Goal: Task Accomplishment & Management: Manage account settings

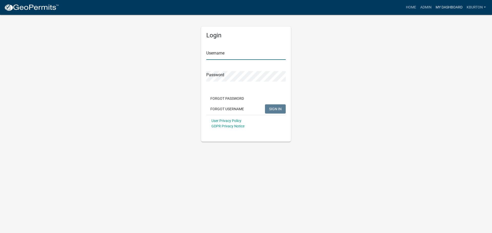
type input "kburton"
click at [442, 8] on link "My Dashboard" at bounding box center [449, 8] width 31 height 10
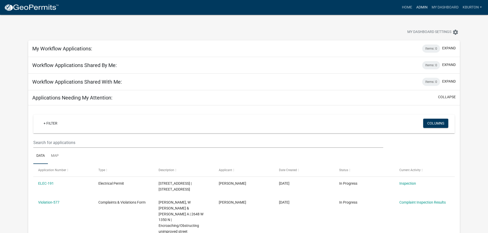
click at [422, 8] on link "Admin" at bounding box center [421, 8] width 15 height 10
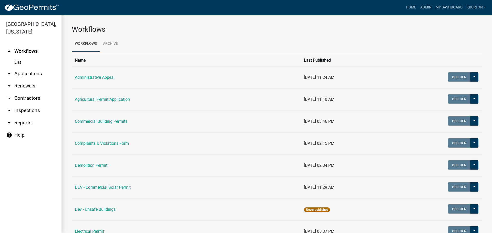
click at [31, 105] on link "arrow_drop_down Inspections" at bounding box center [30, 111] width 61 height 12
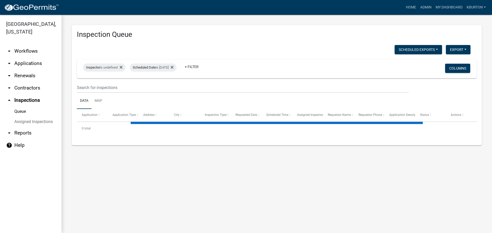
select select "1: 25"
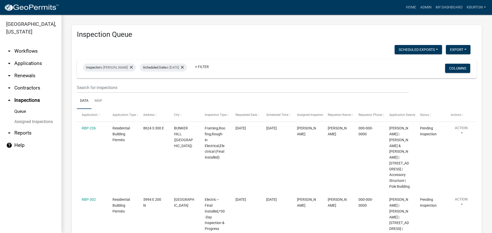
click at [40, 117] on link "Assigned Inspections" at bounding box center [30, 122] width 61 height 10
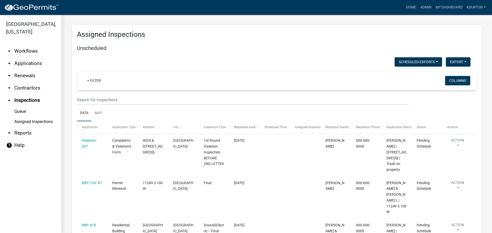
click at [25, 107] on link "Queue" at bounding box center [30, 112] width 61 height 10
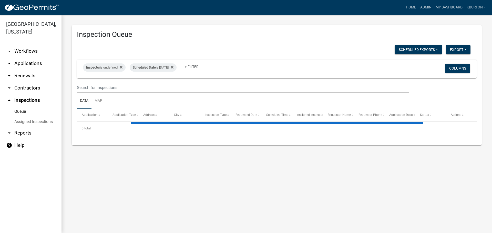
select select "1: 25"
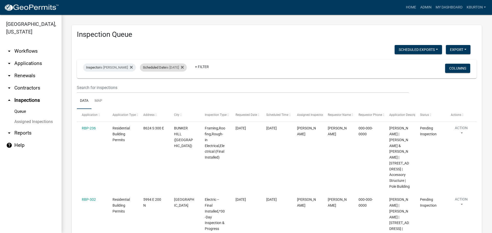
click at [162, 69] on span "Scheduled Date" at bounding box center [154, 68] width 23 height 4
click at [181, 85] on input "[DATE]" at bounding box center [164, 86] width 36 height 11
type input "[DATE]"
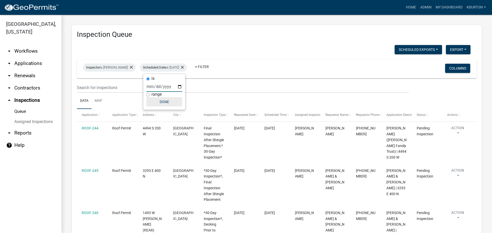
click at [160, 100] on button "Done" at bounding box center [164, 101] width 36 height 9
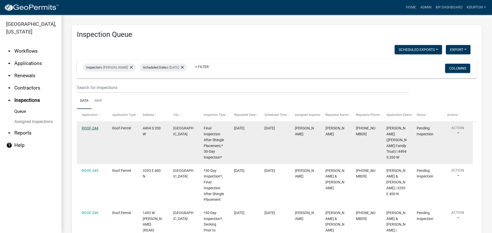
click at [94, 126] on link "ROOF-244" at bounding box center [90, 128] width 17 height 4
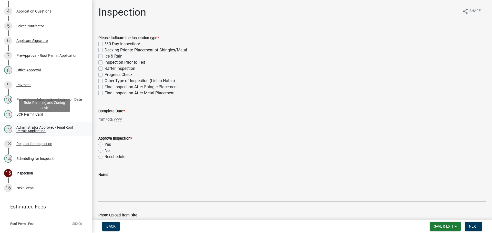
scroll to position [127, 0]
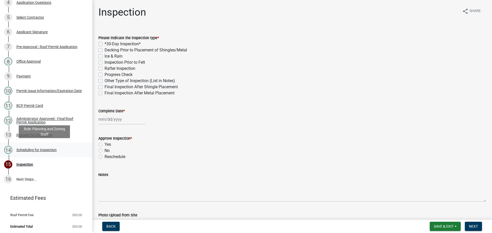
click at [48, 148] on div "Scheduling for Inspection" at bounding box center [36, 150] width 40 height 4
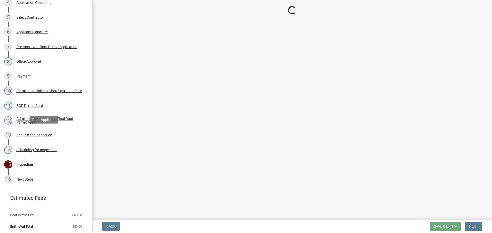
select select "25b75ae6-03c7-4280-9b34-fcf63005d5e5"
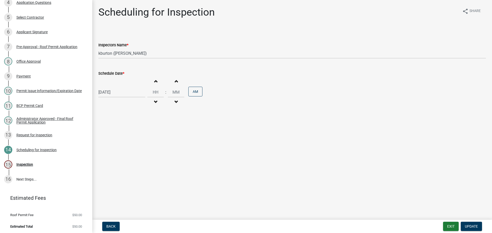
click at [111, 74] on label "Schedule Date *" at bounding box center [111, 74] width 26 height 4
click at [111, 87] on input "[DATE]" at bounding box center [121, 92] width 47 height 11
select select "10"
select select "2025"
click at [128, 135] on div "16" at bounding box center [128, 136] width 8 height 8
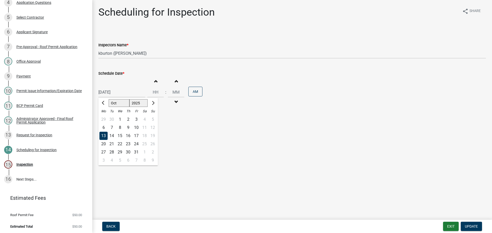
type input "[DATE]"
click at [471, 225] on span "Update" at bounding box center [471, 227] width 13 height 4
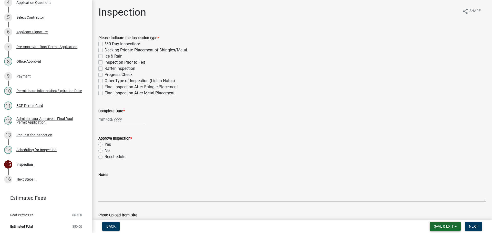
click at [444, 225] on span "Save & Exit" at bounding box center [444, 227] width 20 height 4
click at [442, 214] on button "Save & Exit" at bounding box center [440, 213] width 41 height 12
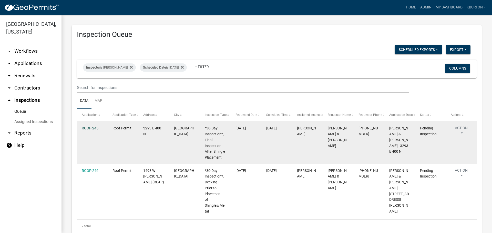
click at [90, 129] on link "ROOF-245" at bounding box center [90, 128] width 17 height 4
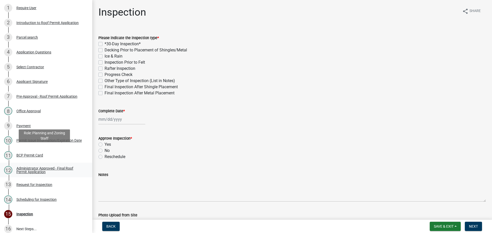
scroll to position [127, 0]
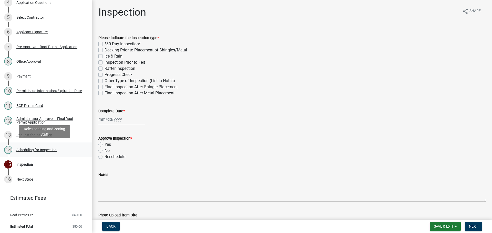
click at [53, 150] on div "Scheduling for Inspection" at bounding box center [36, 150] width 40 height 4
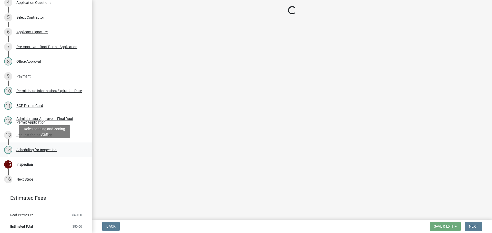
select select "25b75ae6-03c7-4280-9b34-fcf63005d5e5"
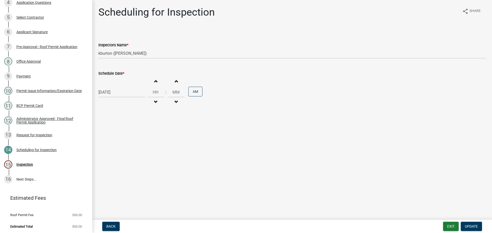
click at [114, 74] on label "Schedule Date *" at bounding box center [111, 74] width 26 height 4
click at [114, 87] on input "[DATE]" at bounding box center [121, 92] width 47 height 11
select select "10"
select select "2025"
click at [111, 136] on div "14" at bounding box center [112, 136] width 8 height 8
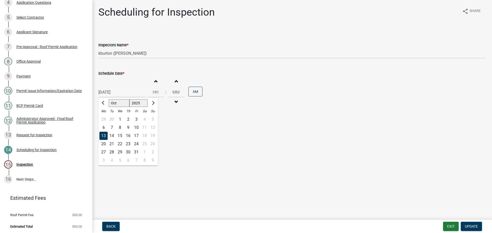
type input "[DATE]"
click at [473, 224] on button "Update" at bounding box center [471, 226] width 21 height 9
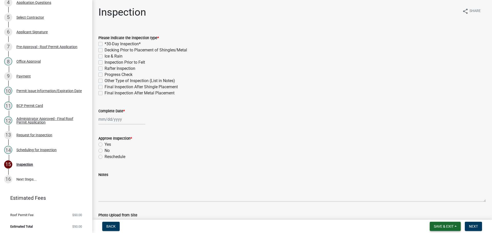
click at [452, 225] on span "Save & Exit" at bounding box center [444, 227] width 20 height 4
click at [447, 215] on button "Save & Exit" at bounding box center [440, 213] width 41 height 12
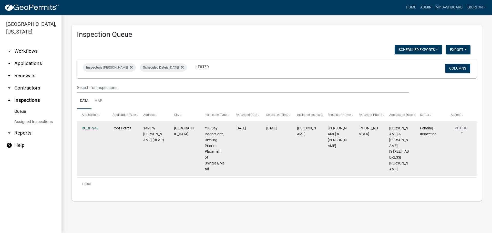
click at [91, 129] on link "ROOF-246" at bounding box center [90, 128] width 17 height 4
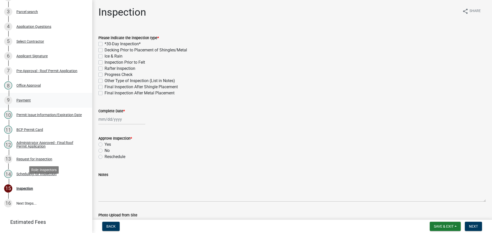
scroll to position [127, 0]
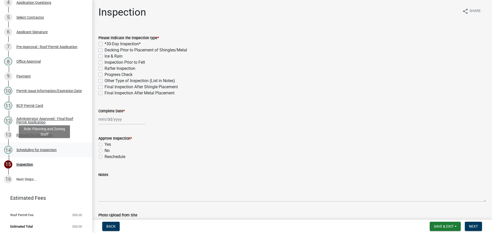
click at [53, 151] on div "Scheduling for Inspection" at bounding box center [36, 150] width 40 height 4
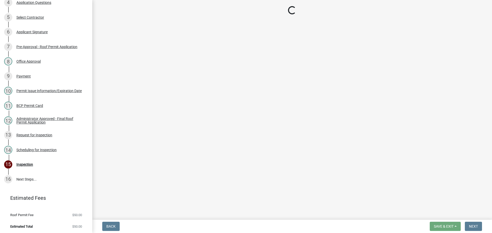
select select "25b75ae6-03c7-4280-9b34-fcf63005d5e5"
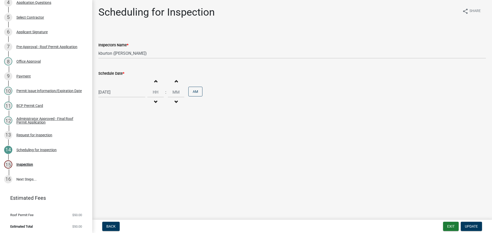
click at [115, 74] on label "Schedule Date *" at bounding box center [111, 74] width 26 height 4
click at [115, 87] on input "[DATE]" at bounding box center [121, 92] width 47 height 11
select select "10"
select select "2025"
click at [120, 136] on div "15" at bounding box center [120, 136] width 8 height 8
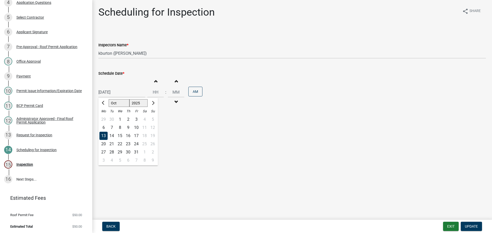
type input "[DATE]"
click at [472, 224] on button "Update" at bounding box center [471, 226] width 21 height 9
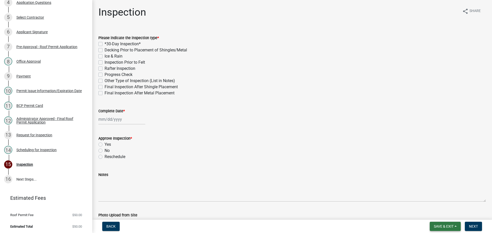
click at [444, 225] on span "Save & Exit" at bounding box center [444, 227] width 20 height 4
click at [445, 215] on button "Save & Exit" at bounding box center [440, 213] width 41 height 12
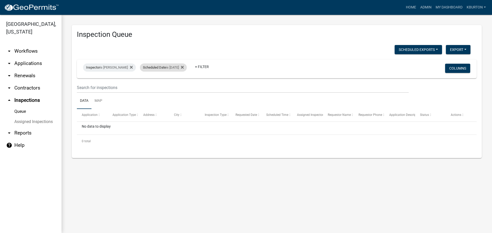
click at [166, 68] on div "Scheduled Date is [DATE]" at bounding box center [163, 68] width 47 height 8
click at [179, 86] on input "[DATE]" at bounding box center [164, 86] width 36 height 11
type input "[DATE]"
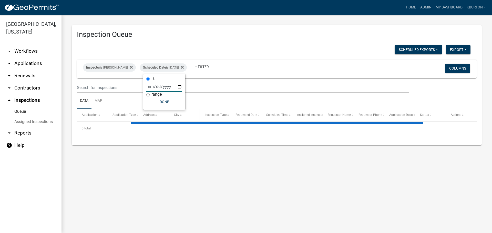
select select "1: 25"
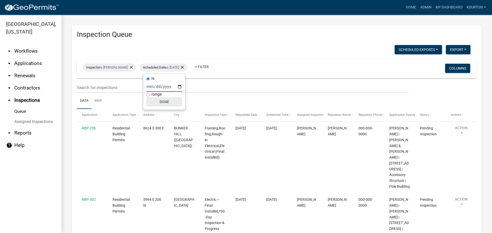
click at [168, 102] on button "Done" at bounding box center [164, 101] width 36 height 9
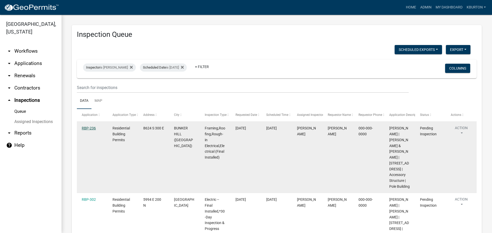
click at [92, 128] on link "RBP-236" at bounding box center [89, 128] width 14 height 4
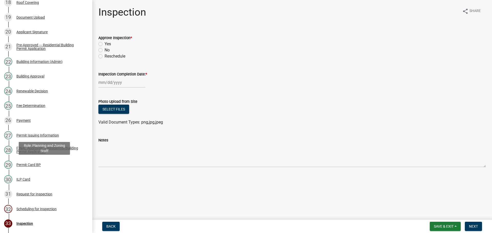
scroll to position [411, 0]
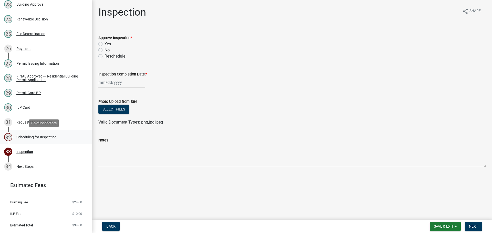
click at [47, 138] on div "Scheduling for Inspection" at bounding box center [36, 138] width 40 height 4
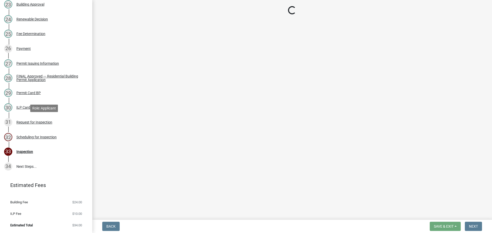
select select "25b75ae6-03c7-4280-9b34-fcf63005d5e5"
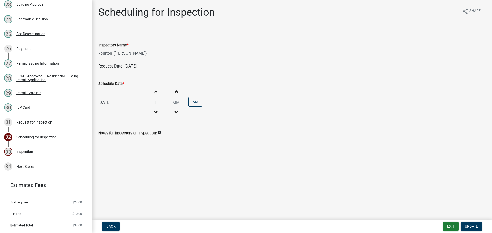
click at [115, 85] on label "Schedule Date *" at bounding box center [111, 84] width 26 height 4
click at [115, 97] on input "[DATE]" at bounding box center [121, 102] width 47 height 11
select select "10"
select select "2025"
click at [128, 172] on div "6" at bounding box center [128, 171] width 8 height 8
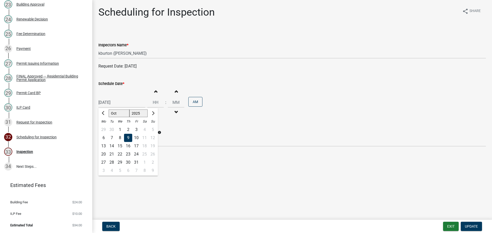
type input "[DATE]"
click at [471, 225] on span "Update" at bounding box center [471, 227] width 13 height 4
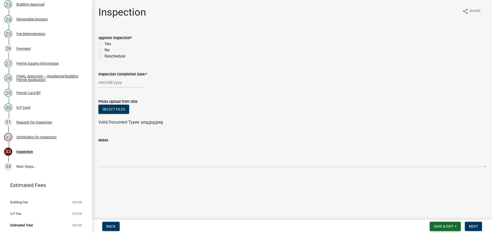
click at [452, 223] on button "Save & Exit" at bounding box center [445, 226] width 31 height 9
click at [445, 218] on button "Save & Exit" at bounding box center [440, 213] width 41 height 12
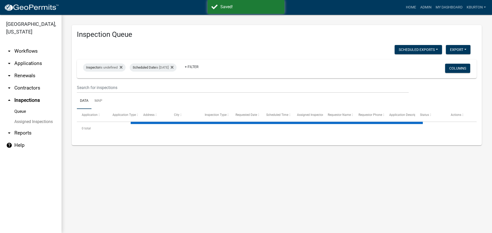
select select "1: 25"
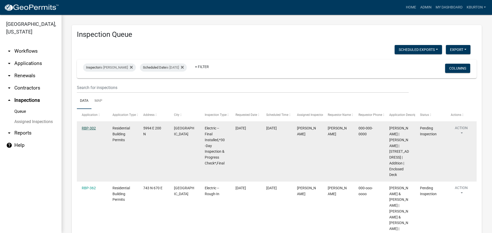
click at [91, 129] on link "RBP-302" at bounding box center [89, 128] width 14 height 4
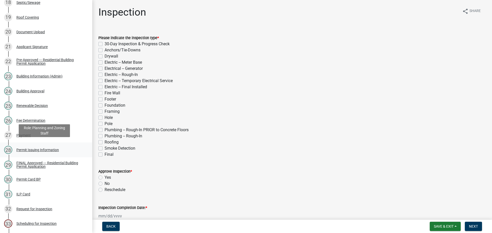
scroll to position [426, 0]
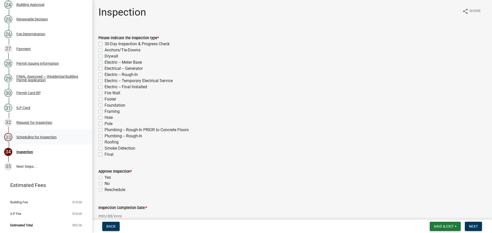
click at [46, 138] on div "Scheduling for Inspection" at bounding box center [36, 138] width 40 height 4
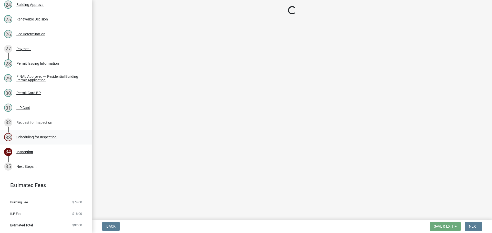
select select "25b75ae6-03c7-4280-9b34-fcf63005d5e5"
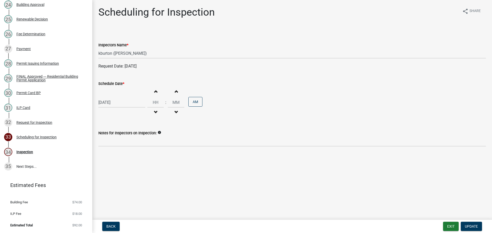
click at [114, 86] on label "Schedule Date *" at bounding box center [111, 84] width 26 height 4
click at [114, 97] on input "[DATE]" at bounding box center [121, 102] width 47 height 11
select select "10"
select select "2025"
click at [121, 147] on div "15" at bounding box center [120, 146] width 8 height 8
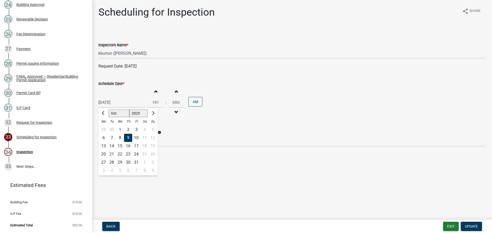
type input "[DATE]"
click at [470, 225] on span "Update" at bounding box center [471, 227] width 13 height 4
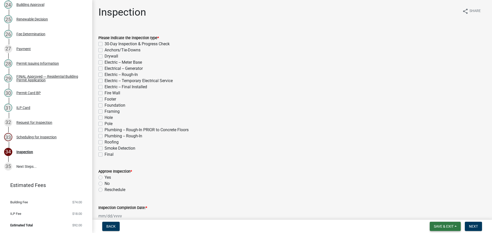
click at [452, 224] on button "Save & Exit" at bounding box center [445, 226] width 31 height 9
click at [451, 212] on button "Save & Exit" at bounding box center [440, 213] width 41 height 12
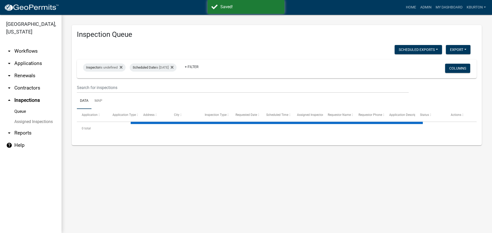
select select "1: 25"
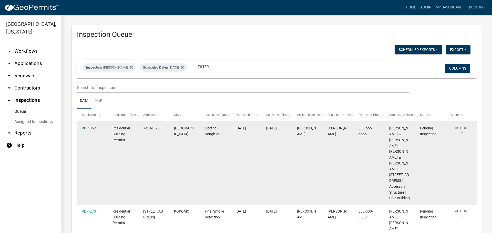
click at [92, 129] on link "RBP-362" at bounding box center [89, 128] width 14 height 4
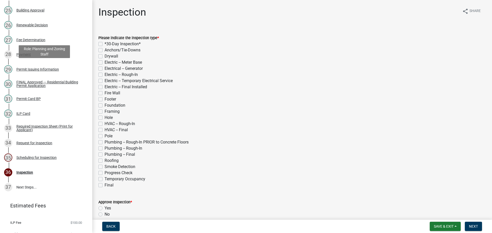
scroll to position [436, 0]
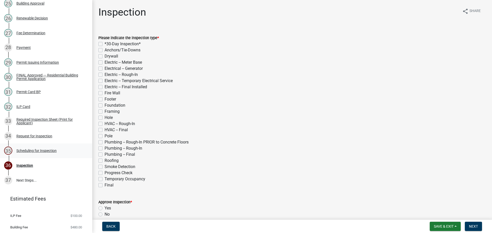
click at [50, 153] on div "Scheduling for Inspection" at bounding box center [36, 151] width 40 height 4
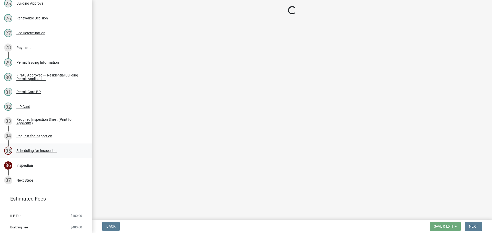
select select "25b75ae6-03c7-4280-9b34-fcf63005d5e5"
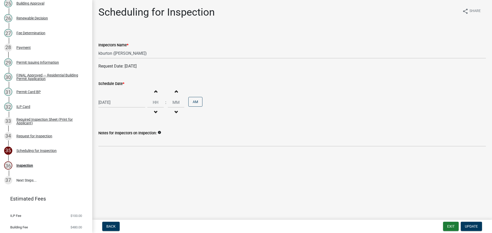
click at [109, 83] on label "Schedule Date *" at bounding box center [111, 84] width 26 height 4
click at [109, 97] on input "[DATE]" at bounding box center [121, 102] width 47 height 11
select select "10"
select select "2025"
click at [129, 155] on div "23" at bounding box center [128, 154] width 8 height 8
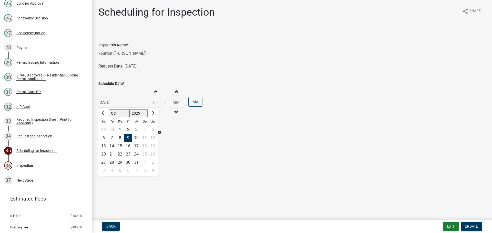
type input "[DATE]"
click at [465, 225] on span "Update" at bounding box center [471, 227] width 13 height 4
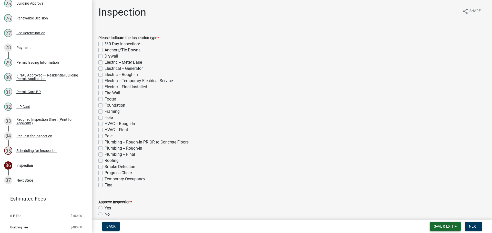
click at [451, 225] on span "Save & Exit" at bounding box center [444, 227] width 20 height 4
click at [445, 214] on button "Save & Exit" at bounding box center [440, 213] width 41 height 12
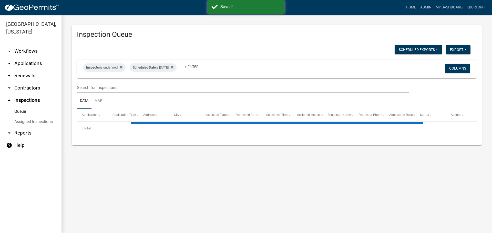
select select "1: 25"
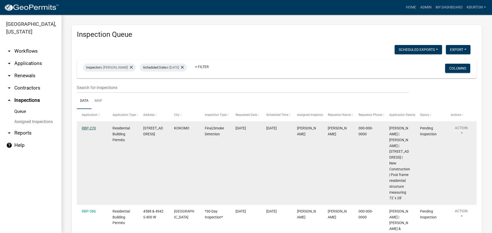
click at [89, 128] on link "RBP-270" at bounding box center [89, 128] width 14 height 4
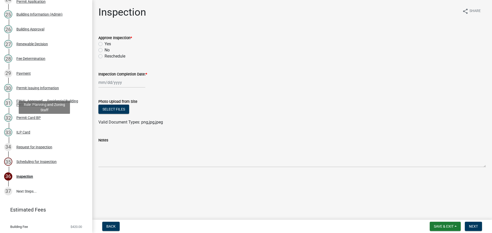
scroll to position [436, 0]
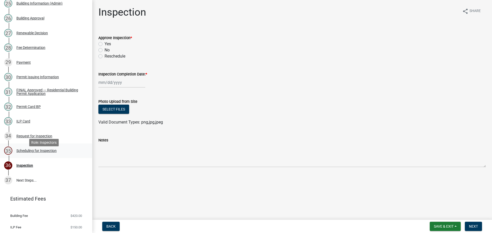
click at [47, 153] on div "Scheduling for Inspection" at bounding box center [36, 151] width 40 height 4
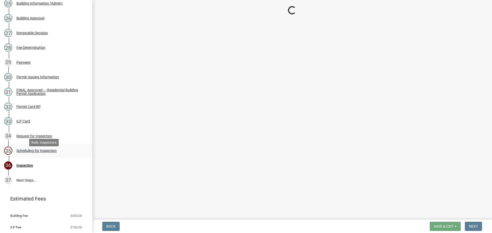
select select "25b75ae6-03c7-4280-9b34-fcf63005d5e5"
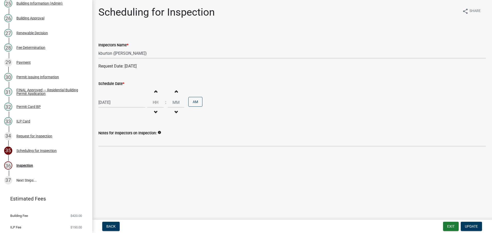
click at [115, 83] on label "Schedule Date *" at bounding box center [111, 84] width 26 height 4
click at [115, 97] on input "[DATE]" at bounding box center [121, 102] width 47 height 11
select select "10"
select select "2025"
click at [121, 154] on div "22" at bounding box center [120, 154] width 8 height 8
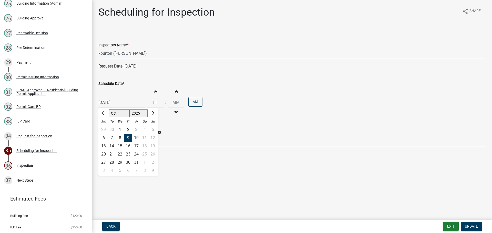
type input "[DATE]"
click at [470, 227] on span "Update" at bounding box center [471, 227] width 13 height 4
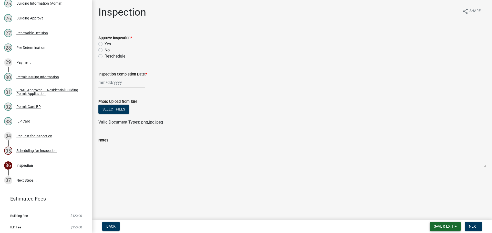
click at [439, 225] on span "Save & Exit" at bounding box center [444, 227] width 20 height 4
click at [440, 213] on button "Save & Exit" at bounding box center [440, 213] width 41 height 12
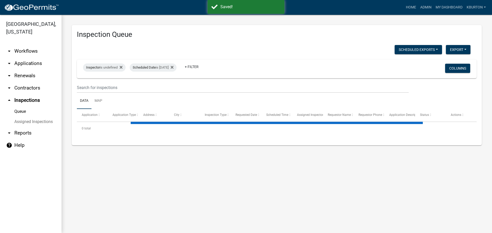
select select "1: 25"
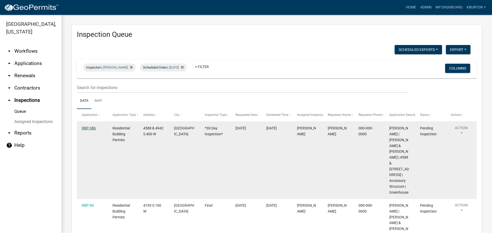
click at [91, 128] on link "RBP-386" at bounding box center [89, 128] width 14 height 4
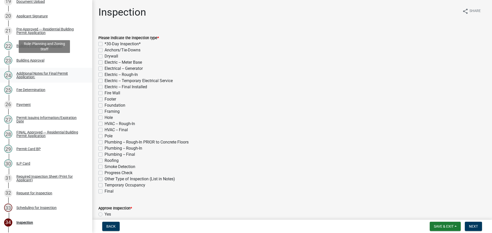
scroll to position [384, 0]
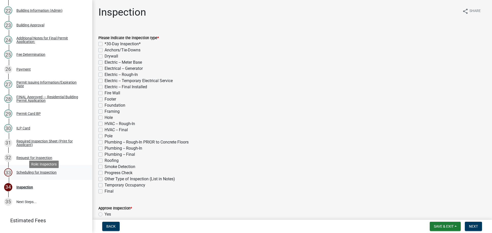
click at [52, 174] on div "Scheduling for Inspection" at bounding box center [36, 173] width 40 height 4
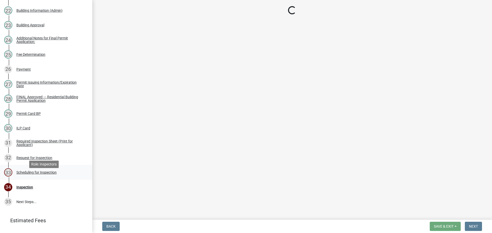
select select "25b75ae6-03c7-4280-9b34-fcf63005d5e5"
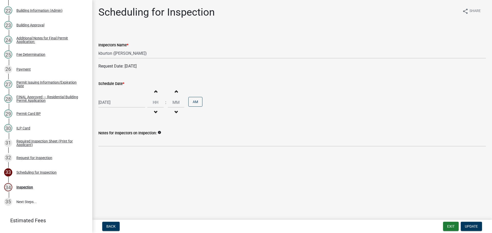
click at [114, 84] on label "Schedule Date *" at bounding box center [111, 84] width 26 height 4
click at [114, 97] on input "[DATE]" at bounding box center [121, 102] width 47 height 11
select select "10"
select select "2025"
click at [119, 147] on div "15" at bounding box center [120, 146] width 8 height 8
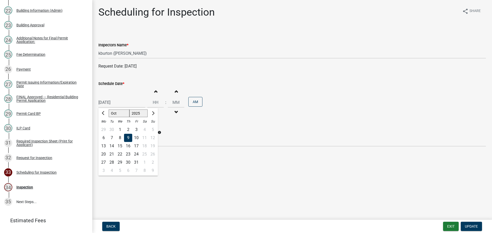
type input "[DATE]"
click at [468, 226] on span "Update" at bounding box center [471, 227] width 13 height 4
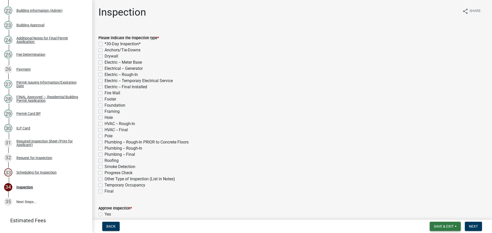
click at [451, 226] on span "Save & Exit" at bounding box center [444, 227] width 20 height 4
click at [441, 214] on button "Save & Exit" at bounding box center [440, 213] width 41 height 12
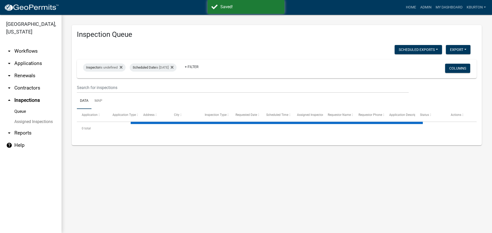
select select "1: 25"
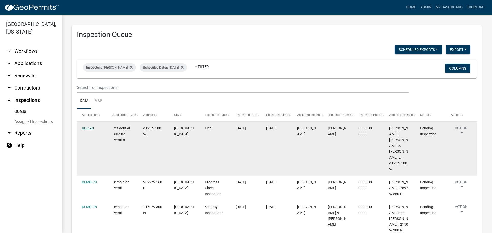
click at [92, 129] on link "RBP-90" at bounding box center [88, 128] width 12 height 4
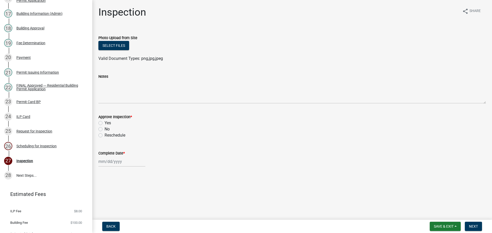
scroll to position [323, 0]
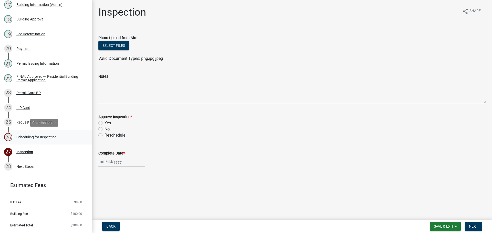
click at [42, 138] on div "Scheduling for Inspection" at bounding box center [36, 138] width 40 height 4
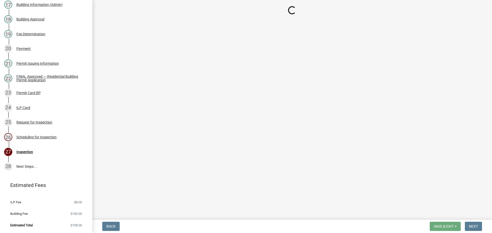
select select "25b75ae6-03c7-4280-9b34-fcf63005d5e5"
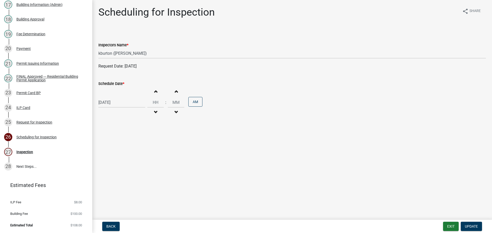
click at [112, 84] on label "Schedule Date *" at bounding box center [111, 84] width 26 height 4
click at [112, 97] on input "[DATE]" at bounding box center [121, 102] width 47 height 11
select select "10"
select select "2025"
click at [128, 163] on div "30" at bounding box center [128, 163] width 8 height 8
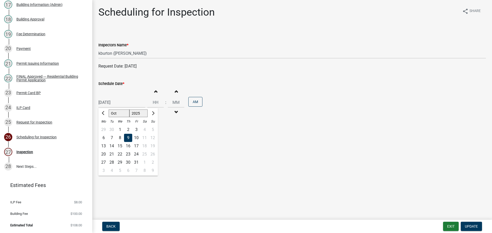
type input "[DATE]"
click at [470, 225] on span "Update" at bounding box center [471, 227] width 13 height 4
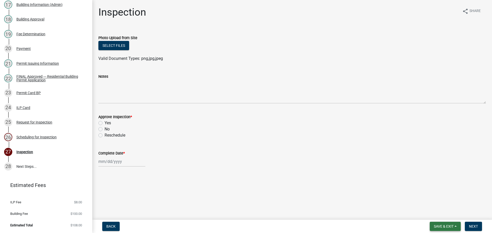
click at [452, 225] on span "Save & Exit" at bounding box center [444, 227] width 20 height 4
click at [438, 216] on button "Save & Exit" at bounding box center [440, 213] width 41 height 12
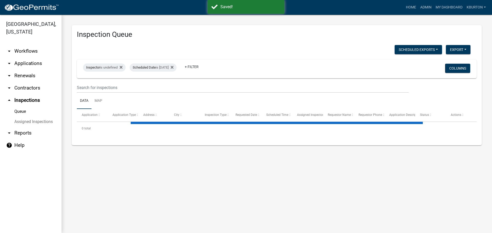
select select "1: 25"
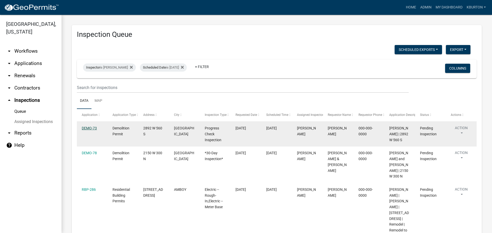
click at [95, 129] on link "DEMO-73" at bounding box center [89, 128] width 15 height 4
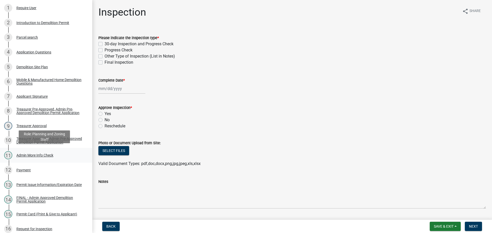
scroll to position [171, 0]
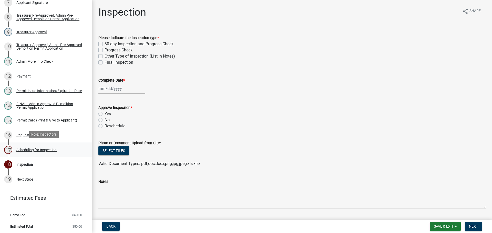
click at [41, 149] on div "Scheduling for Inspection" at bounding box center [36, 150] width 40 height 4
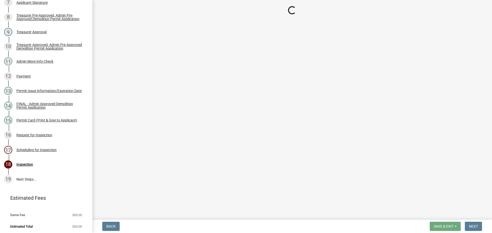
select select "25b75ae6-03c7-4280-9b34-fcf63005d5e5"
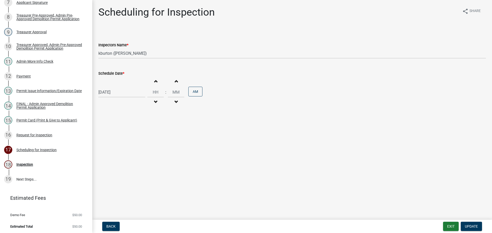
click at [111, 73] on label "Schedule Date *" at bounding box center [111, 74] width 26 height 4
click at [111, 87] on input "[DATE]" at bounding box center [121, 92] width 47 height 11
select select "10"
select select "2025"
click at [128, 137] on div "16" at bounding box center [128, 136] width 8 height 8
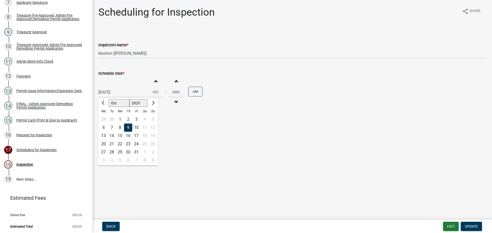
type input "[DATE]"
click at [473, 225] on span "Update" at bounding box center [471, 227] width 13 height 4
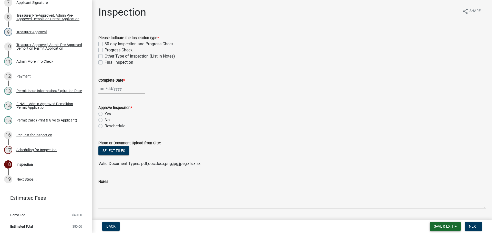
click at [451, 225] on span "Save & Exit" at bounding box center [444, 227] width 20 height 4
click at [444, 216] on button "Save & Exit" at bounding box center [440, 213] width 41 height 12
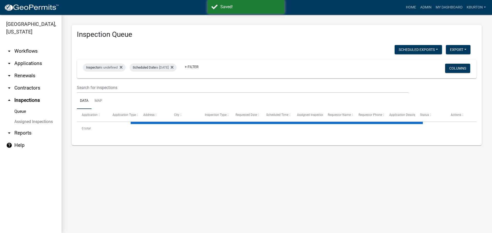
select select "1: 25"
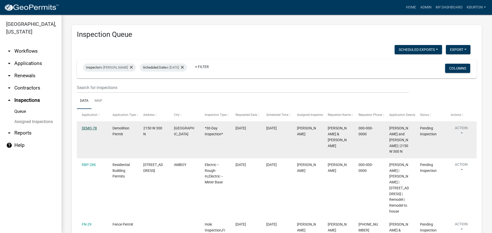
click at [91, 127] on link "DEMO-78" at bounding box center [89, 128] width 15 height 4
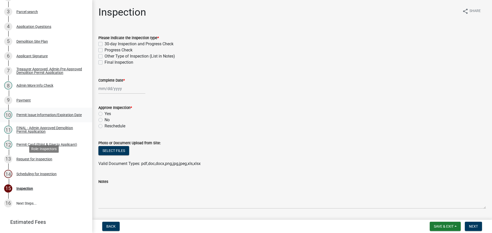
scroll to position [127, 0]
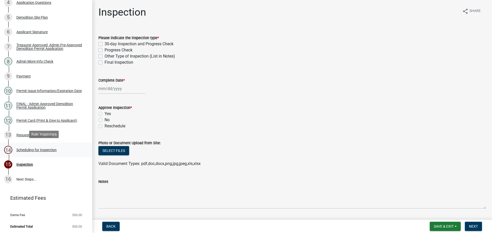
click at [48, 150] on div "Scheduling for Inspection" at bounding box center [36, 150] width 40 height 4
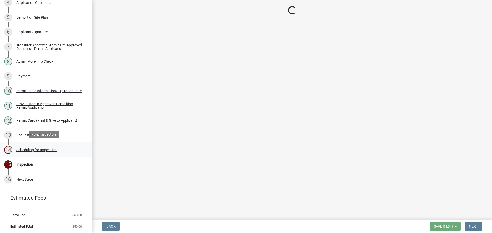
select select "25b75ae6-03c7-4280-9b34-fcf63005d5e5"
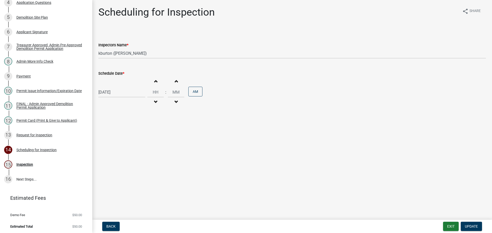
click at [111, 73] on label "Schedule Date *" at bounding box center [111, 74] width 26 height 4
click at [111, 87] on input "[DATE]" at bounding box center [121, 92] width 47 height 11
select select "10"
select select "2025"
click at [120, 143] on div "22" at bounding box center [120, 144] width 8 height 8
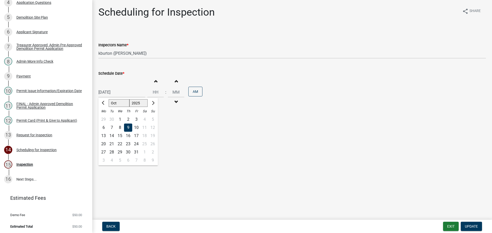
type input "[DATE]"
click at [470, 229] on span "Update" at bounding box center [471, 227] width 13 height 4
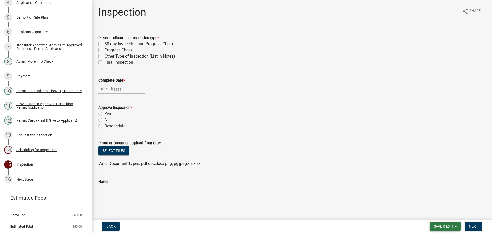
click at [441, 225] on span "Save & Exit" at bounding box center [444, 227] width 20 height 4
click at [443, 214] on button "Save & Exit" at bounding box center [440, 213] width 41 height 12
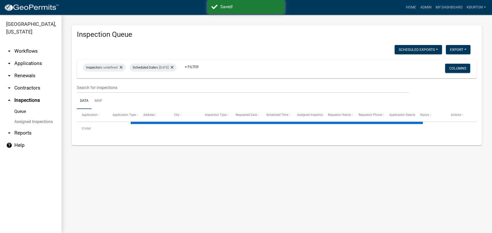
select select "1: 25"
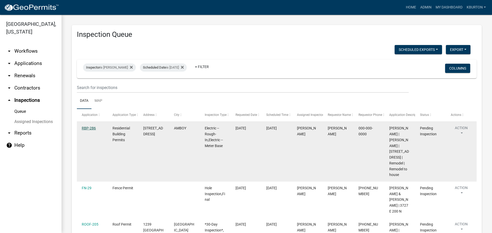
click at [91, 128] on link "RBP-286" at bounding box center [89, 128] width 14 height 4
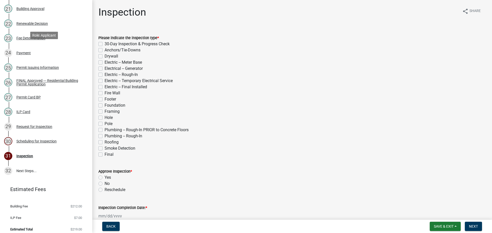
scroll to position [382, 0]
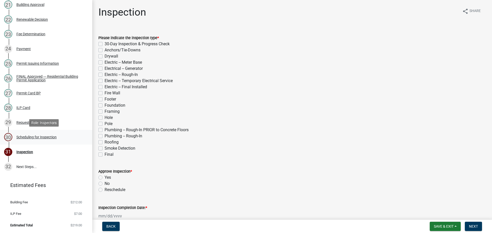
click at [47, 138] on div "Scheduling for Inspection" at bounding box center [36, 138] width 40 height 4
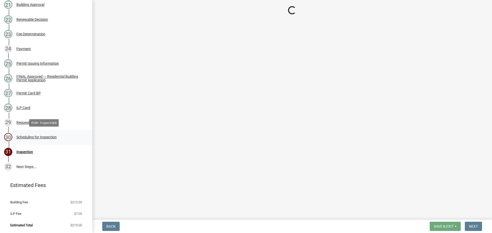
select select "25b75ae6-03c7-4280-9b34-fcf63005d5e5"
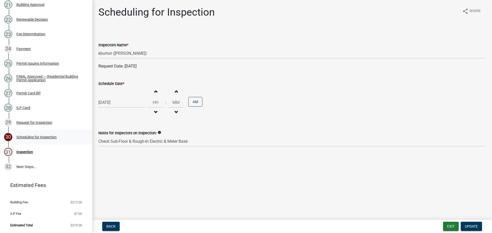
click at [50, 137] on div "Scheduling for Inspection" at bounding box center [36, 138] width 40 height 4
click at [113, 84] on label "Schedule Date *" at bounding box center [111, 84] width 26 height 4
click at [113, 97] on input "[DATE]" at bounding box center [121, 102] width 47 height 11
select select "10"
select select "2025"
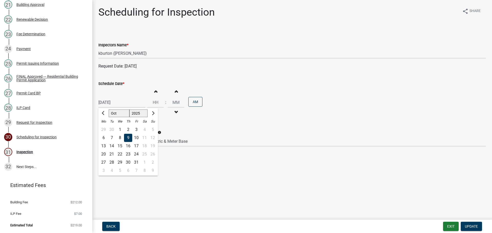
click at [128, 155] on div "23" at bounding box center [128, 154] width 8 height 8
type input "[DATE]"
click at [468, 224] on button "Update" at bounding box center [471, 226] width 21 height 9
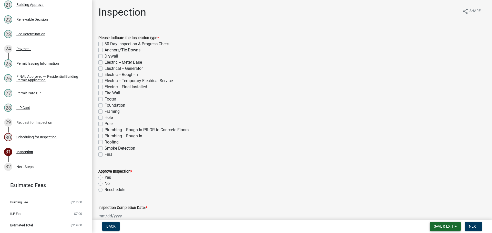
click at [451, 226] on span "Save & Exit" at bounding box center [444, 227] width 20 height 4
click at [446, 214] on button "Save & Exit" at bounding box center [440, 213] width 41 height 12
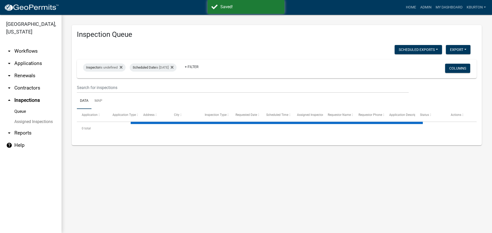
select select "1: 25"
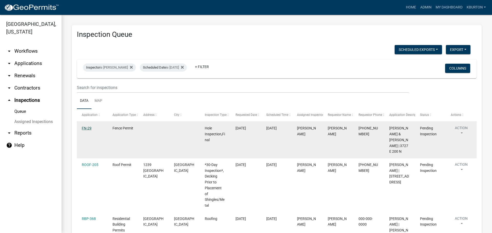
click at [90, 129] on link "FN-29" at bounding box center [87, 128] width 10 height 4
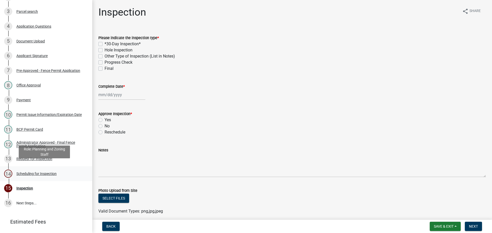
scroll to position [127, 0]
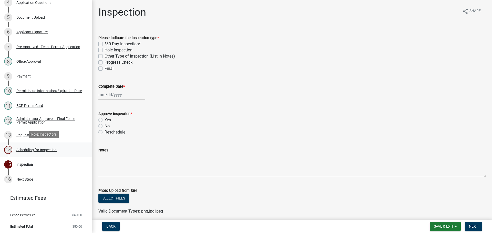
click at [36, 148] on div "Scheduling for Inspection" at bounding box center [36, 150] width 40 height 4
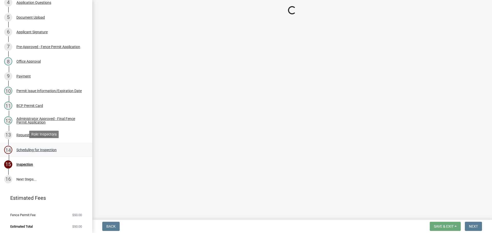
select select "25b75ae6-03c7-4280-9b34-fcf63005d5e5"
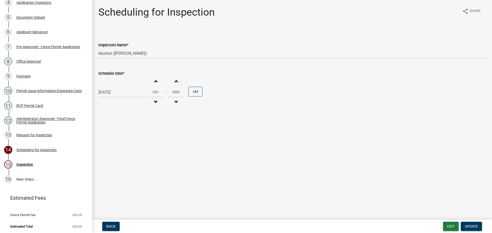
click at [112, 74] on label "Schedule Date *" at bounding box center [111, 74] width 26 height 4
click at [112, 87] on input "[DATE]" at bounding box center [121, 92] width 47 height 11
select select "10"
select select "2025"
click at [111, 144] on div "21" at bounding box center [112, 144] width 8 height 8
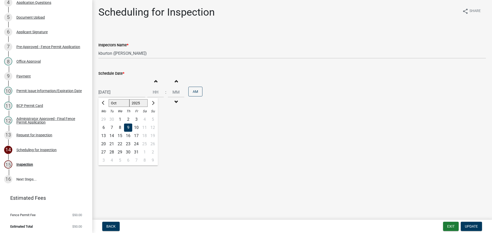
type input "[DATE]"
click at [474, 227] on span "Update" at bounding box center [471, 227] width 13 height 4
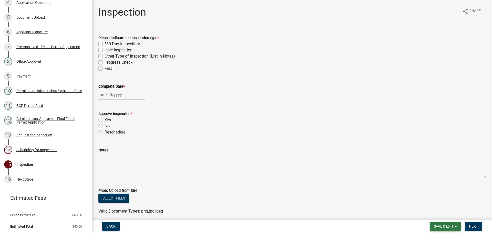
click at [454, 225] on span "Save & Exit" at bounding box center [444, 227] width 20 height 4
click at [442, 215] on button "Save & Exit" at bounding box center [440, 213] width 41 height 12
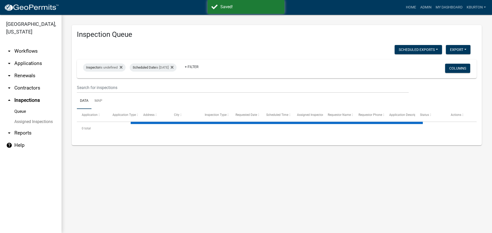
select select "1: 25"
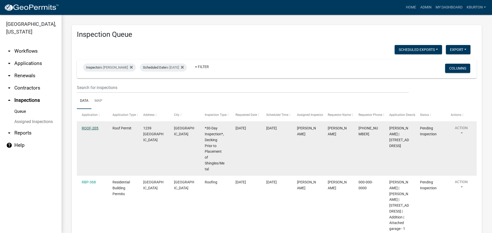
click at [92, 129] on link "ROOF-205" at bounding box center [90, 128] width 17 height 4
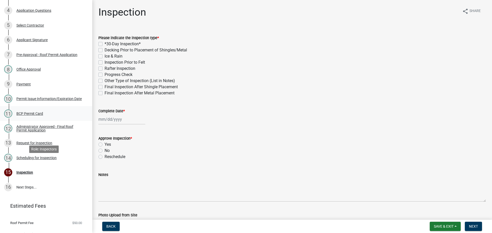
scroll to position [127, 0]
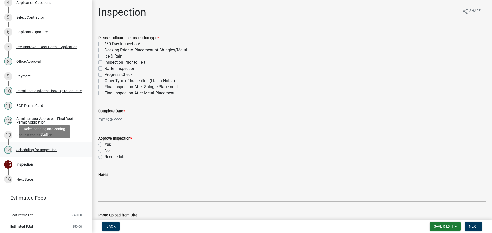
click at [48, 150] on div "Scheduling for Inspection" at bounding box center [36, 150] width 40 height 4
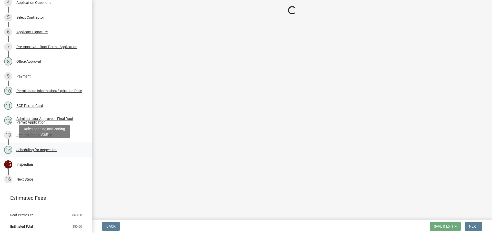
select select "25b75ae6-03c7-4280-9b34-fcf63005d5e5"
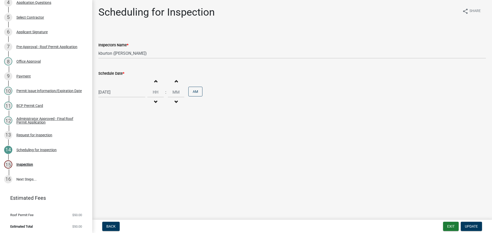
click at [106, 73] on label "Schedule Date *" at bounding box center [111, 74] width 26 height 4
click at [106, 87] on input "[DATE]" at bounding box center [121, 92] width 47 height 11
select select "10"
select select "2025"
click at [129, 161] on div "6" at bounding box center [128, 161] width 8 height 8
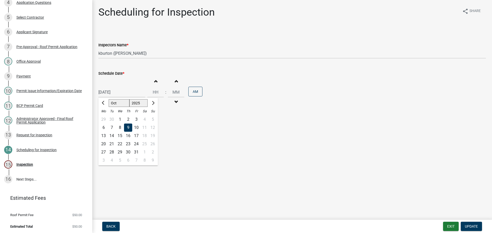
type input "[DATE]"
click at [475, 225] on span "Update" at bounding box center [471, 227] width 13 height 4
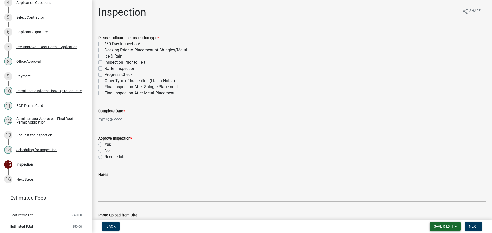
click at [447, 226] on span "Save & Exit" at bounding box center [444, 227] width 20 height 4
click at [440, 213] on button "Save & Exit" at bounding box center [440, 213] width 41 height 12
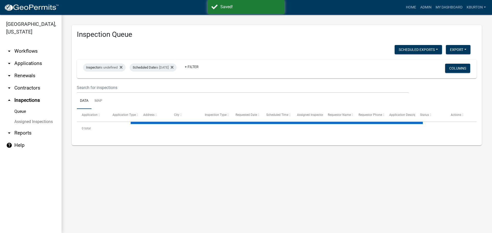
select select "1: 25"
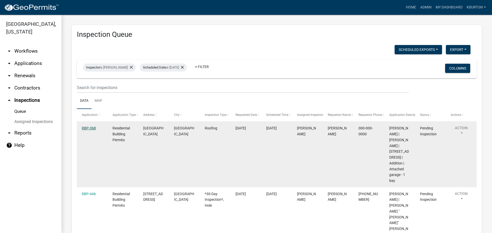
click at [90, 128] on link "RBP-368" at bounding box center [89, 128] width 14 height 4
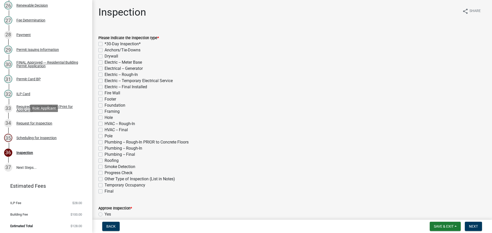
scroll to position [455, 0]
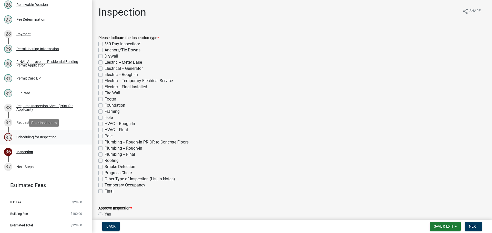
click at [45, 138] on div "Scheduling for Inspection" at bounding box center [36, 138] width 40 height 4
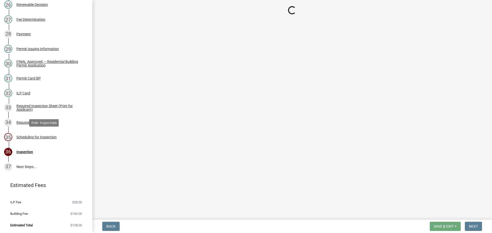
select select "25b75ae6-03c7-4280-9b34-fcf63005d5e5"
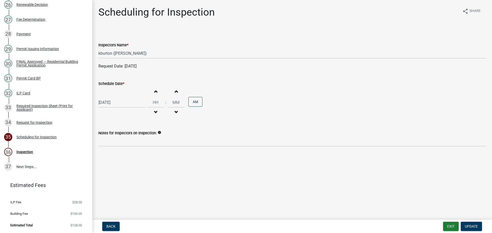
click at [113, 84] on label "Schedule Date *" at bounding box center [111, 84] width 26 height 4
click at [113, 97] on input "[DATE]" at bounding box center [121, 102] width 47 height 11
select select "10"
select select "2025"
click at [119, 147] on div "15" at bounding box center [120, 146] width 8 height 8
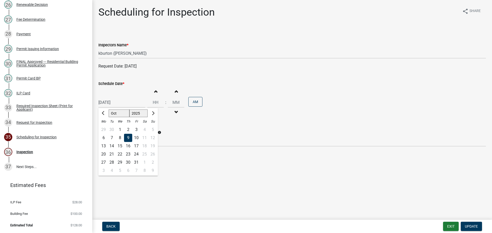
type input "[DATE]"
click at [474, 224] on button "Update" at bounding box center [471, 226] width 21 height 9
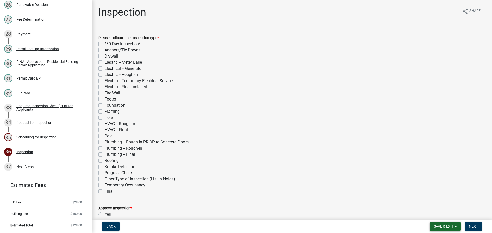
click at [452, 226] on span "Save & Exit" at bounding box center [444, 227] width 20 height 4
click at [451, 218] on button "Save & Exit" at bounding box center [440, 213] width 41 height 12
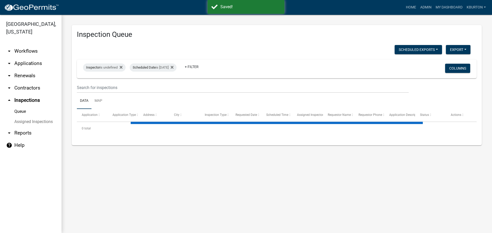
select select "1: 25"
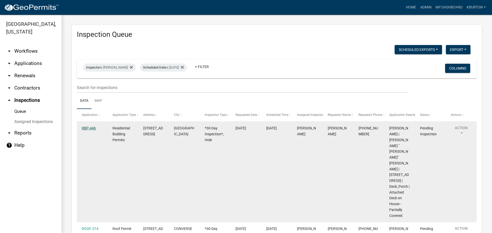
click at [86, 127] on link "RBP-446" at bounding box center [89, 128] width 14 height 4
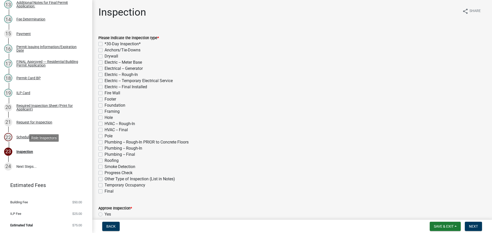
scroll to position [263, 0]
click at [50, 138] on div "Scheduling for Inspection" at bounding box center [36, 138] width 40 height 4
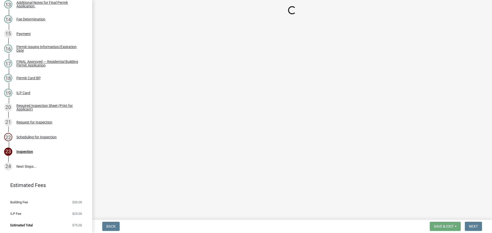
select select "25b75ae6-03c7-4280-9b34-fcf63005d5e5"
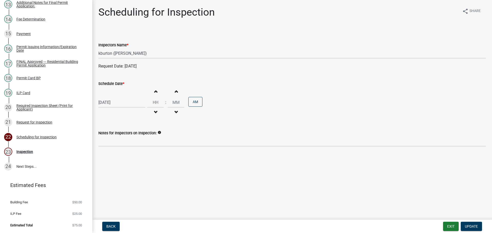
click at [117, 84] on label "Schedule Date *" at bounding box center [111, 84] width 26 height 4
click at [117, 97] on input "[DATE]" at bounding box center [121, 102] width 47 height 11
select select "10"
select select "2025"
click at [127, 163] on div "30" at bounding box center [128, 163] width 8 height 8
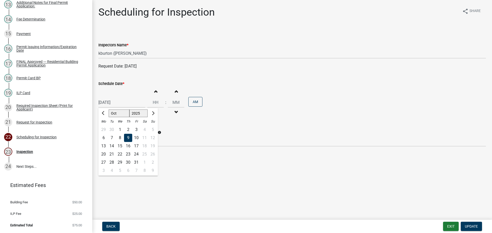
type input "[DATE]"
click at [469, 227] on span "Update" at bounding box center [471, 227] width 13 height 4
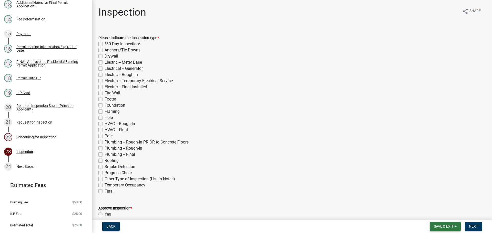
click at [439, 225] on span "Save & Exit" at bounding box center [444, 227] width 20 height 4
click at [441, 215] on button "Save & Exit" at bounding box center [440, 213] width 41 height 12
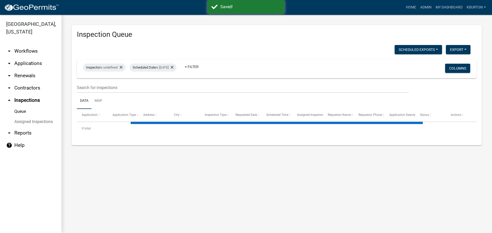
select select "1: 25"
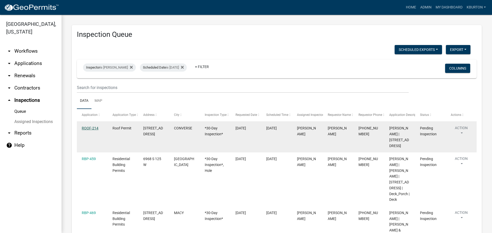
click at [90, 129] on link "ROOF-214" at bounding box center [90, 128] width 17 height 4
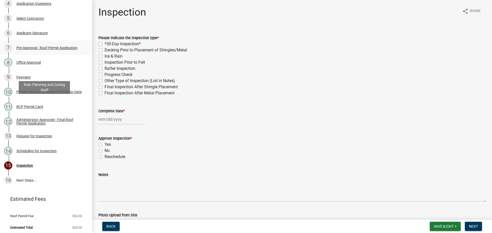
scroll to position [127, 0]
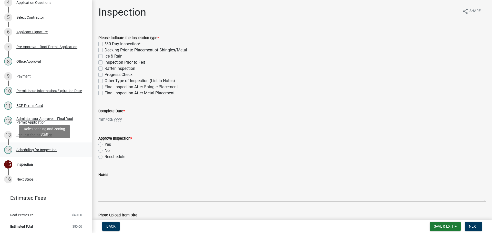
click at [41, 148] on div "Scheduling for Inspection" at bounding box center [36, 150] width 40 height 4
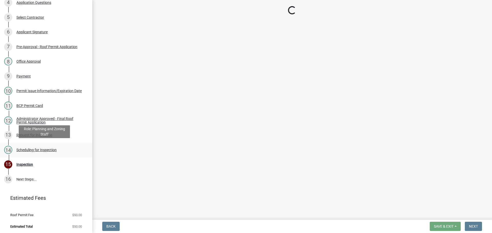
select select "25b75ae6-03c7-4280-9b34-fcf63005d5e5"
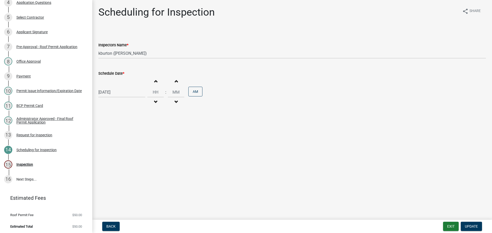
click at [110, 73] on label "Schedule Date *" at bounding box center [111, 74] width 26 height 4
click at [110, 87] on input "[DATE]" at bounding box center [121, 92] width 47 height 11
select select "10"
select select "2025"
click at [129, 145] on div "23" at bounding box center [128, 144] width 8 height 8
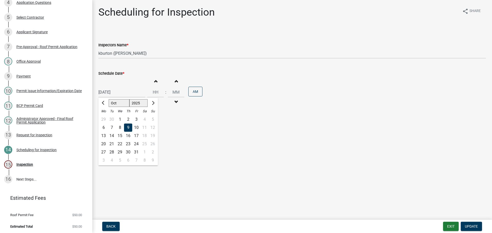
type input "[DATE]"
click at [472, 228] on span "Update" at bounding box center [471, 227] width 13 height 4
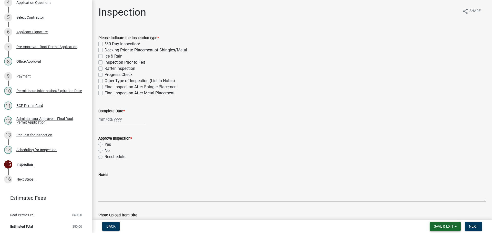
click at [455, 225] on button "Save & Exit" at bounding box center [445, 226] width 31 height 9
click at [451, 218] on button "Save & Exit" at bounding box center [440, 213] width 41 height 12
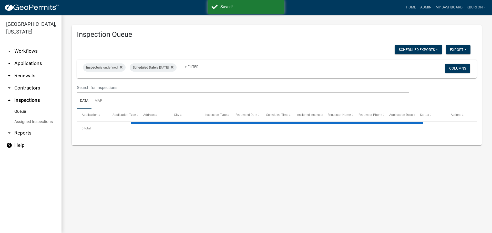
select select "1: 25"
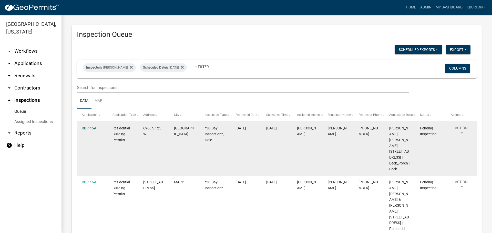
click at [89, 128] on link "RBP-459" at bounding box center [89, 128] width 14 height 4
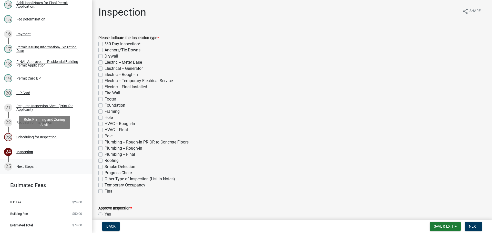
scroll to position [278, 0]
click at [44, 137] on div "Scheduling for Inspection" at bounding box center [36, 138] width 40 height 4
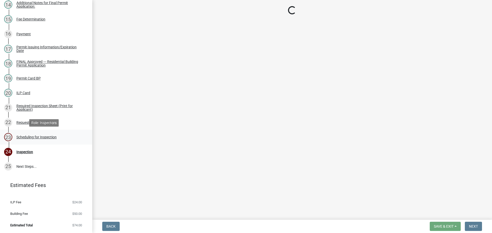
select select "25b75ae6-03c7-4280-9b34-fcf63005d5e5"
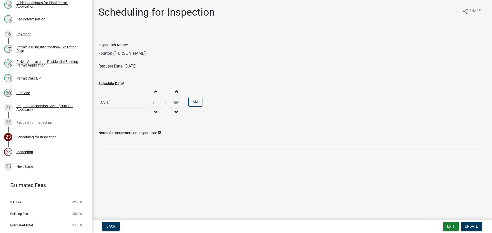
click at [118, 84] on label "Schedule Date *" at bounding box center [111, 84] width 26 height 4
click at [118, 97] on input "[DATE]" at bounding box center [121, 102] width 47 height 11
select select "10"
select select "2025"
click at [121, 146] on div "15" at bounding box center [120, 146] width 8 height 8
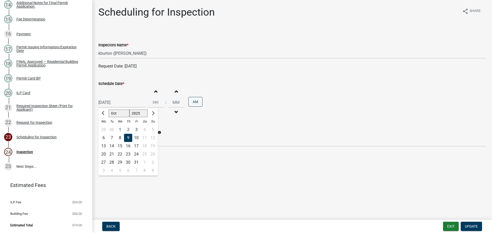
type input "[DATE]"
click at [473, 224] on button "Update" at bounding box center [471, 226] width 21 height 9
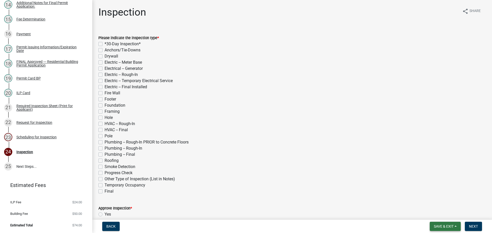
click at [452, 225] on span "Save & Exit" at bounding box center [444, 227] width 20 height 4
click at [447, 216] on button "Save & Exit" at bounding box center [440, 213] width 41 height 12
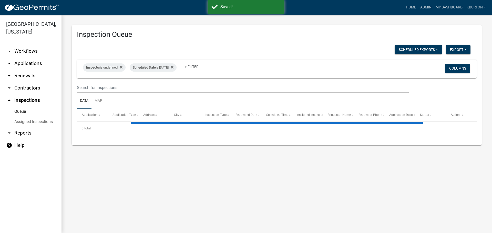
select select "1: 25"
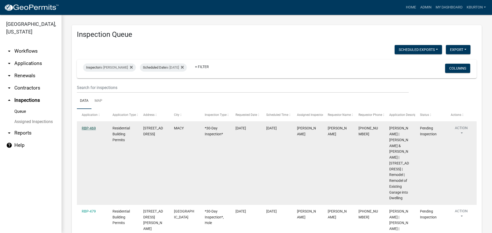
click at [92, 127] on link "RBP-469" at bounding box center [89, 128] width 14 height 4
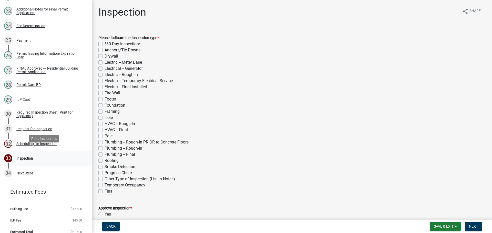
scroll to position [411, 0]
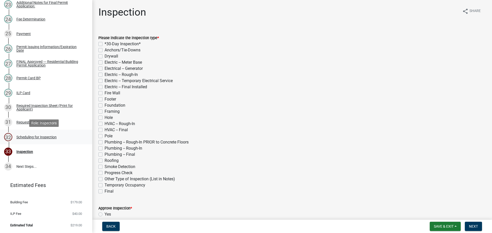
click at [40, 138] on div "Scheduling for Inspection" at bounding box center [36, 138] width 40 height 4
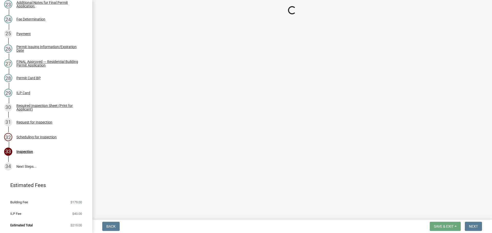
select select "25b75ae6-03c7-4280-9b34-fcf63005d5e5"
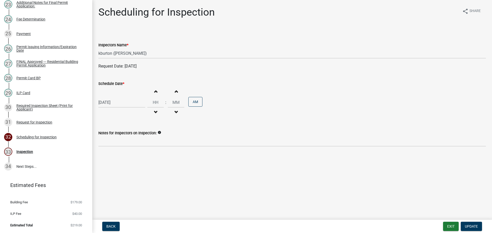
click at [104, 83] on label "Schedule Date *" at bounding box center [111, 84] width 26 height 4
click at [104, 97] on input "[DATE]" at bounding box center [121, 102] width 47 height 11
select select "10"
select select "2025"
click at [112, 154] on div "21" at bounding box center [112, 154] width 8 height 8
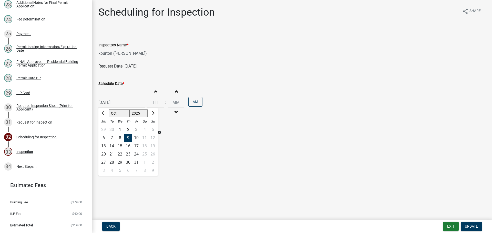
type input "[DATE]"
click at [470, 221] on nav "Back Exit Update" at bounding box center [292, 226] width 400 height 13
click at [470, 224] on button "Update" at bounding box center [471, 226] width 21 height 9
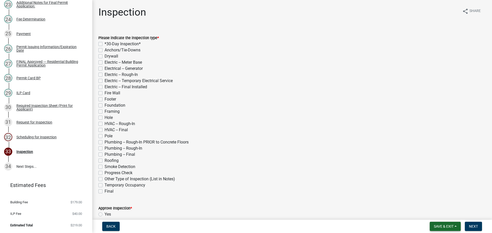
click at [451, 226] on span "Save & Exit" at bounding box center [444, 227] width 20 height 4
click at [450, 219] on button "Save & Exit" at bounding box center [440, 213] width 41 height 12
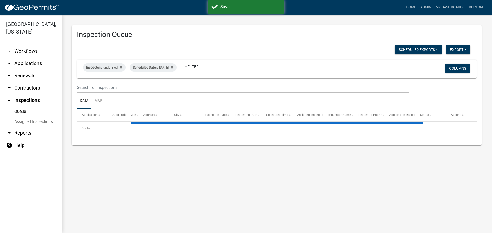
select select "1: 25"
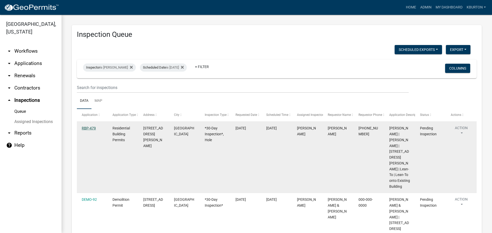
click at [94, 128] on link "RBP-479" at bounding box center [89, 128] width 14 height 4
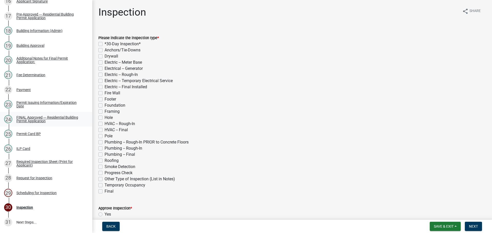
scroll to position [367, 0]
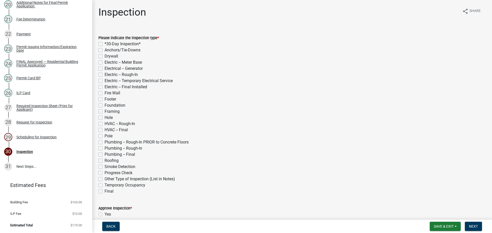
click at [105, 117] on label "Hole" at bounding box center [109, 118] width 8 height 6
click at [105, 117] on input "Hole" at bounding box center [106, 116] width 3 height 3
checkbox input "true"
checkbox input "false"
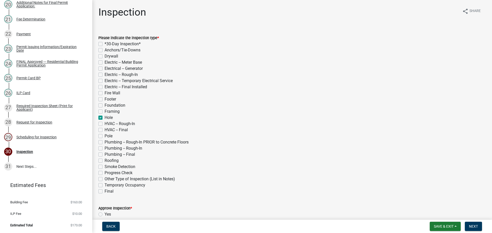
checkbox input "false"
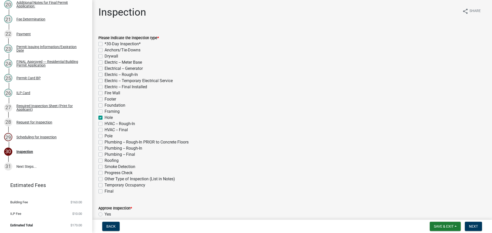
checkbox input "false"
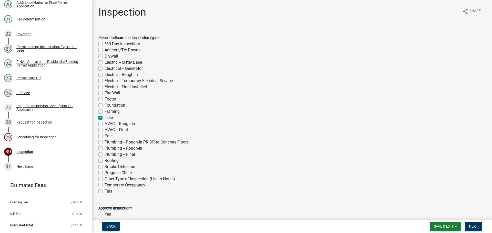
checkbox input "true"
checkbox input "false"
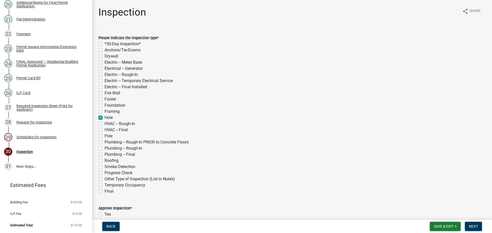
checkbox input "false"
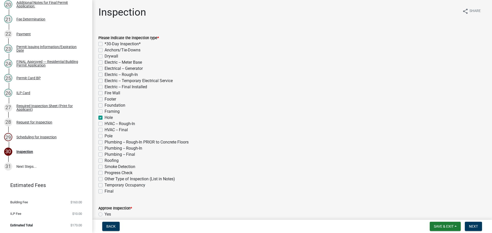
checkbox input "false"
click at [105, 111] on label "Framing" at bounding box center [112, 112] width 15 height 6
click at [105, 111] on input "Framing" at bounding box center [106, 110] width 3 height 3
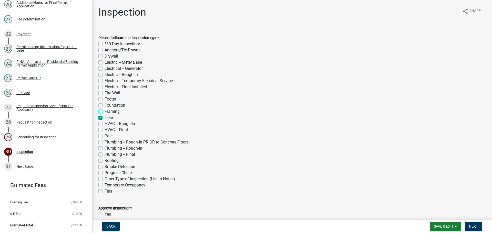
checkbox input "true"
checkbox input "false"
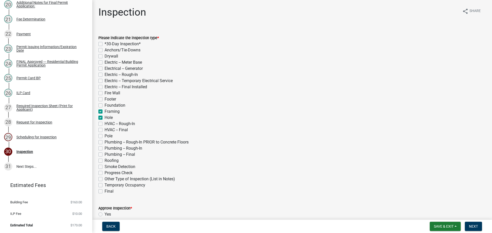
checkbox input "false"
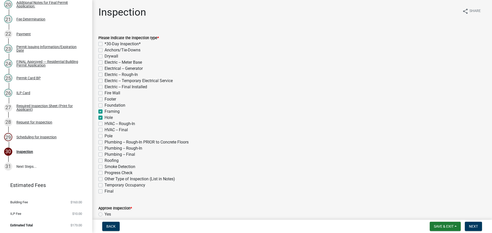
checkbox input "false"
checkbox input "true"
checkbox input "false"
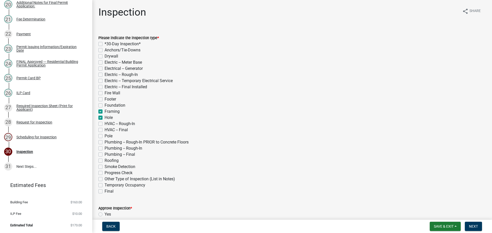
checkbox input "false"
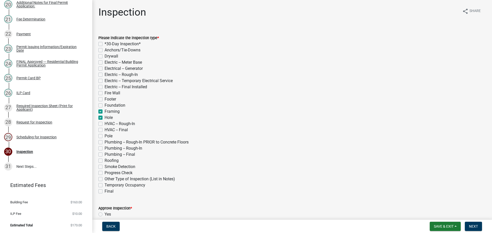
checkbox input "false"
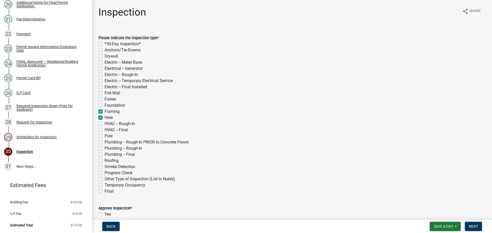
checkbox input "false"
click at [105, 136] on label "Pole" at bounding box center [109, 136] width 8 height 6
click at [105, 136] on input "Pole" at bounding box center [106, 134] width 3 height 3
checkbox input "true"
checkbox input "false"
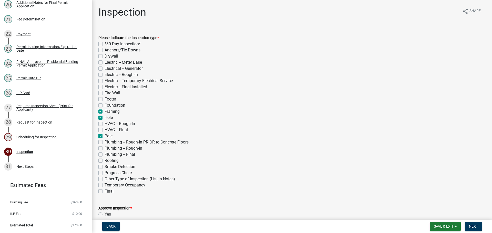
checkbox input "false"
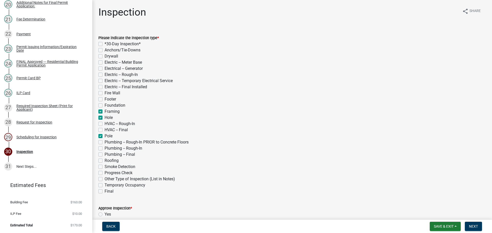
checkbox input "false"
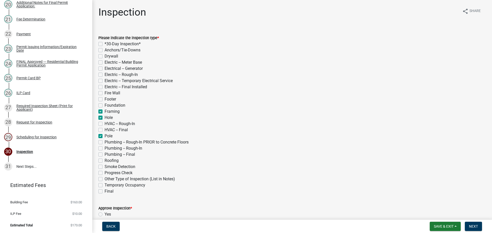
checkbox input "true"
checkbox input "false"
checkbox input "true"
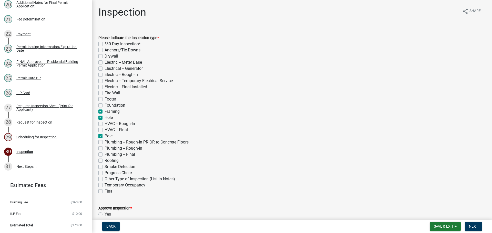
checkbox input "false"
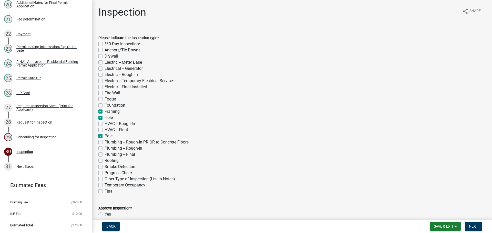
checkbox input "false"
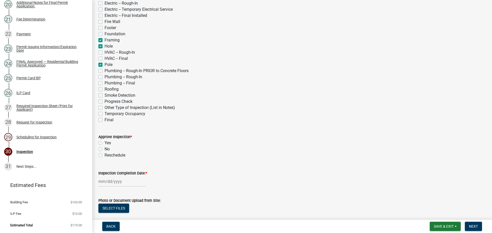
scroll to position [77, 0]
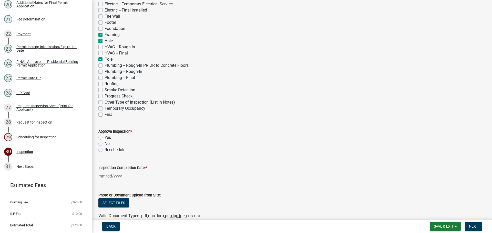
click at [105, 138] on label "Yes" at bounding box center [108, 138] width 6 height 6
click at [105, 138] on input "Yes" at bounding box center [106, 136] width 3 height 3
radio input "true"
click at [118, 169] on label "Inspection Completion Date: *" at bounding box center [122, 169] width 49 height 4
click at [118, 171] on input "Inspection Completion Date: *" at bounding box center [121, 176] width 47 height 11
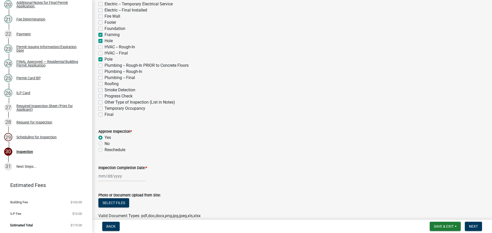
select select "10"
select select "2025"
click at [128, 132] on div "9" at bounding box center [128, 133] width 8 height 8
type input "[DATE]"
click at [473, 224] on button "Next" at bounding box center [473, 226] width 17 height 9
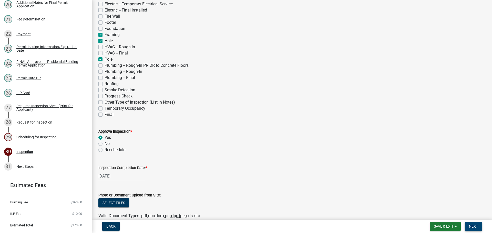
scroll to position [0, 0]
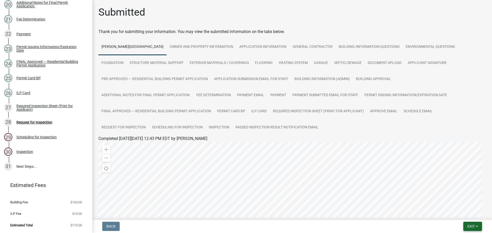
click at [472, 225] on span "Exit" at bounding box center [470, 227] width 7 height 4
click at [463, 213] on button "Save & Exit" at bounding box center [461, 213] width 41 height 12
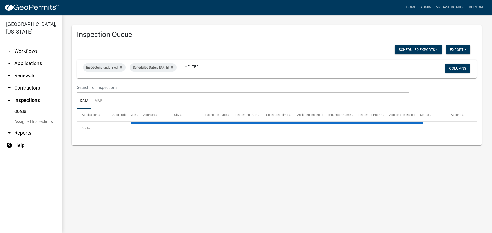
select select "1: 25"
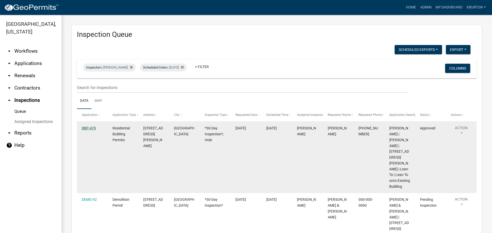
click at [89, 128] on link "RBP-479" at bounding box center [89, 128] width 14 height 4
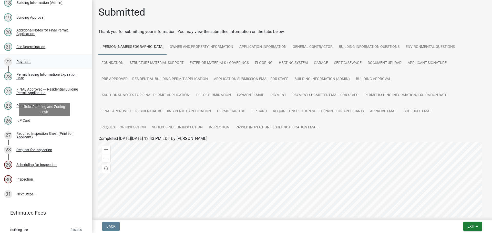
scroll to position [367, 0]
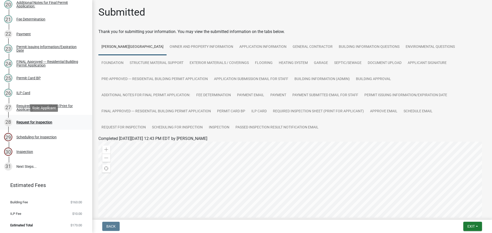
click at [36, 122] on div "Request for Inspection" at bounding box center [34, 123] width 36 height 4
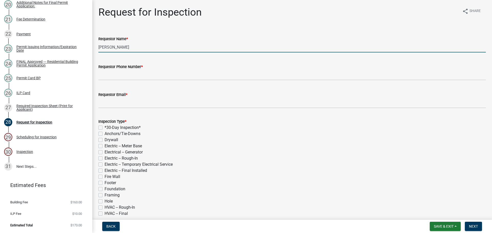
click at [147, 48] on input "[PERSON_NAME]" at bounding box center [291, 47] width 387 height 11
type input "K"
type input "h"
type input "[PERSON_NAME]"
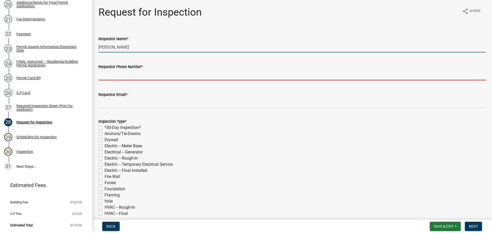
click at [142, 73] on input "Requestor Phone Number *" at bounding box center [291, 75] width 387 height 11
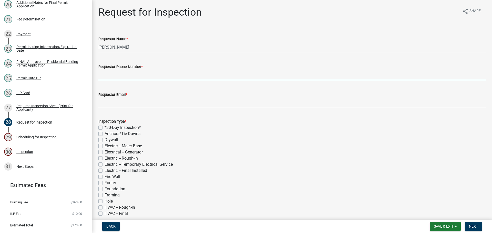
type input "000-000-0000"
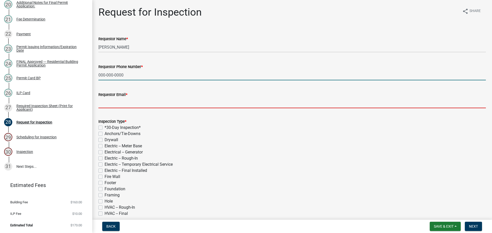
click at [133, 102] on input "Requestor Email *" at bounding box center [291, 103] width 387 height 11
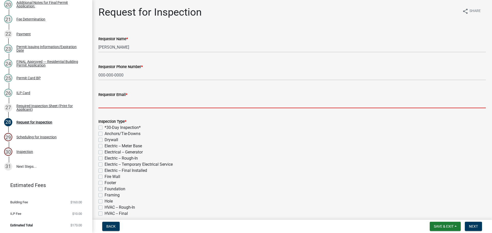
type input "[EMAIL_ADDRESS][DOMAIN_NAME]"
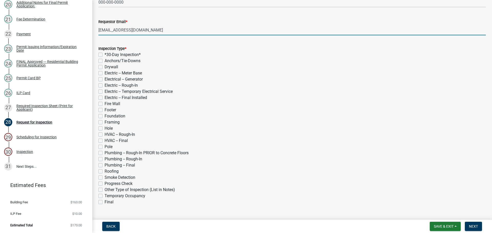
scroll to position [77, 0]
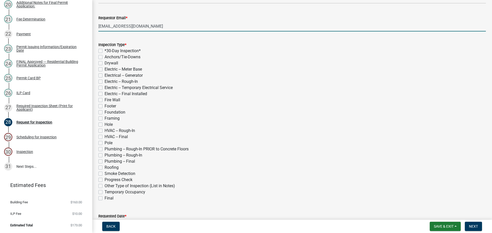
click at [105, 168] on label "Roofing" at bounding box center [112, 168] width 14 height 6
click at [105, 168] on input "Roofing" at bounding box center [106, 166] width 3 height 3
checkbox input "true"
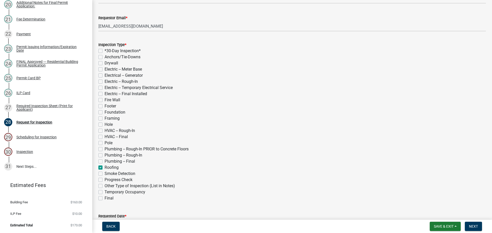
checkbox input "false"
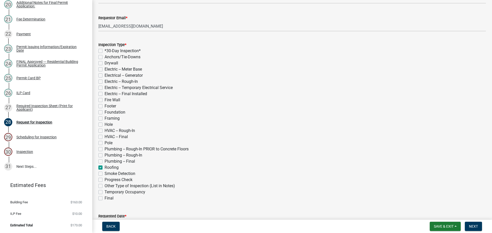
checkbox input "false"
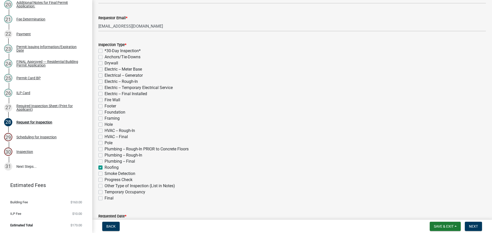
checkbox input "false"
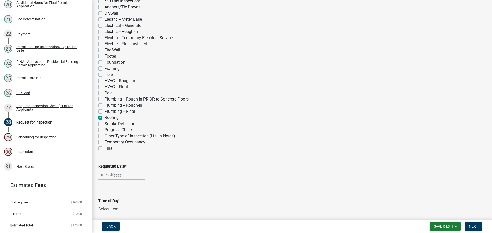
scroll to position [128, 0]
click at [113, 165] on label "Requested Date *" at bounding box center [112, 166] width 28 height 4
click at [113, 168] on input "Requested Date *" at bounding box center [121, 173] width 47 height 11
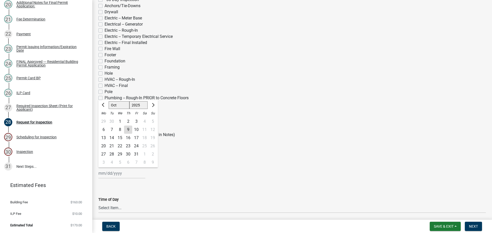
click at [122, 139] on div "15" at bounding box center [120, 138] width 8 height 8
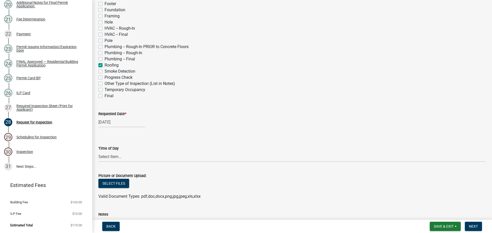
scroll to position [154, 0]
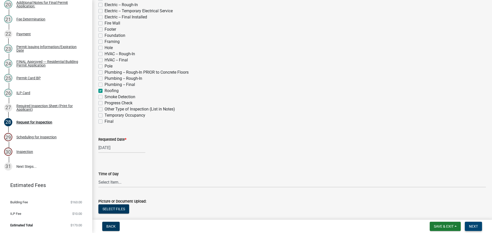
click at [475, 225] on span "Next" at bounding box center [473, 227] width 9 height 4
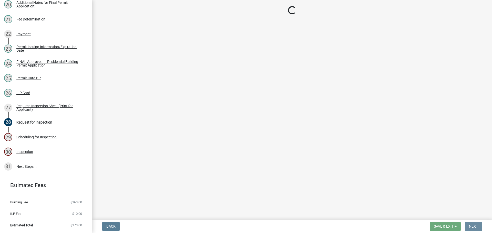
scroll to position [0, 0]
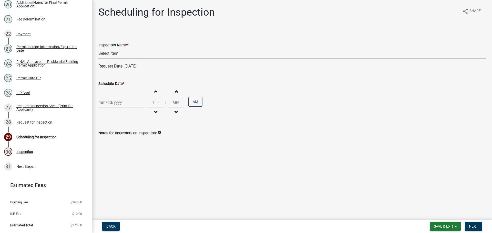
click at [116, 52] on select "Select Item... bmthomas ([PERSON_NAME]) croser ([PERSON_NAME]) [PERSON_NAME] ([…" at bounding box center [291, 53] width 387 height 11
click at [98, 48] on select "Select Item... bmthomas ([PERSON_NAME]) croser ([PERSON_NAME]) [PERSON_NAME] ([…" at bounding box center [291, 53] width 387 height 11
click at [110, 83] on label "Schedule Date *" at bounding box center [111, 84] width 26 height 4
click at [110, 97] on input "Schedule Date *" at bounding box center [121, 102] width 47 height 11
click at [119, 145] on div "15" at bounding box center [120, 146] width 8 height 8
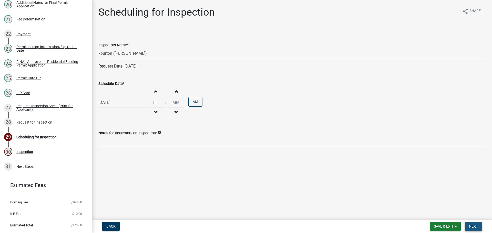
click at [478, 226] on span "Next" at bounding box center [473, 227] width 9 height 4
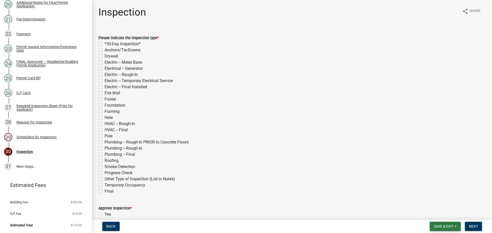
click at [452, 227] on span "Save & Exit" at bounding box center [444, 227] width 20 height 4
click at [443, 214] on button "Save & Exit" at bounding box center [440, 213] width 41 height 12
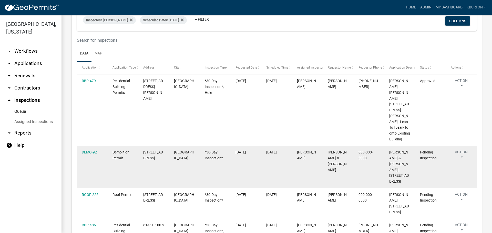
scroll to position [51, 0]
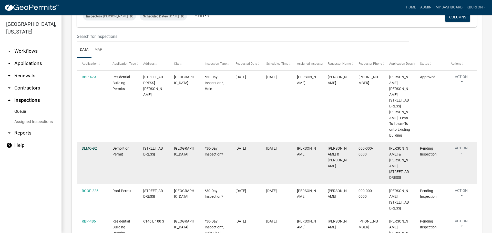
click at [89, 151] on link "DEMO-92" at bounding box center [89, 149] width 15 height 4
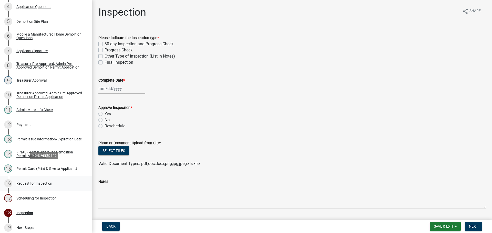
scroll to position [171, 0]
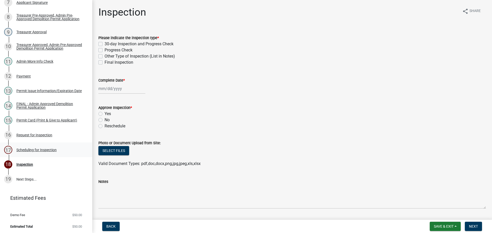
click at [44, 149] on div "Scheduling for Inspection" at bounding box center [36, 150] width 40 height 4
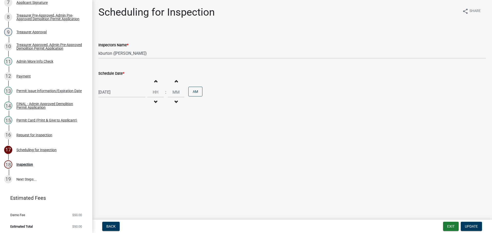
click at [107, 73] on label "Schedule Date *" at bounding box center [111, 74] width 26 height 4
click at [107, 87] on input "[DATE]" at bounding box center [121, 92] width 47 height 11
click at [121, 153] on div "29" at bounding box center [120, 152] width 8 height 8
click at [472, 225] on span "Update" at bounding box center [471, 227] width 13 height 4
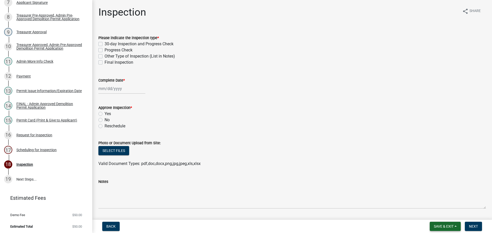
click at [442, 227] on span "Save & Exit" at bounding box center [444, 227] width 20 height 4
click at [439, 215] on button "Save & Exit" at bounding box center [440, 213] width 41 height 12
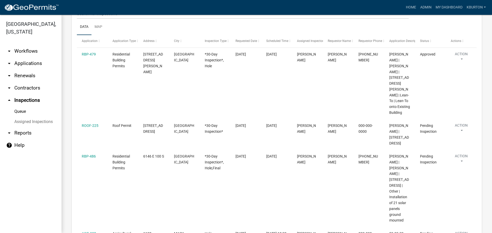
scroll to position [77, 0]
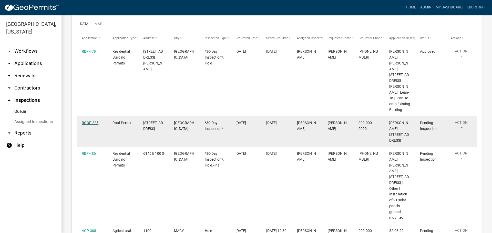
click at [91, 125] on link "ROOF-225" at bounding box center [90, 123] width 17 height 4
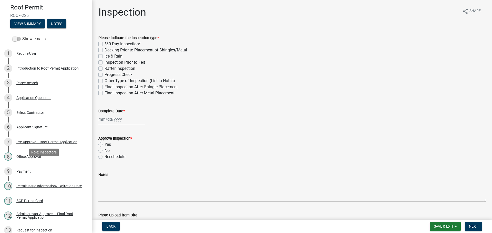
scroll to position [127, 0]
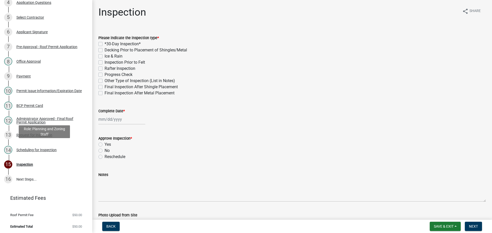
click at [52, 148] on div "Scheduling for Inspection" at bounding box center [36, 150] width 40 height 4
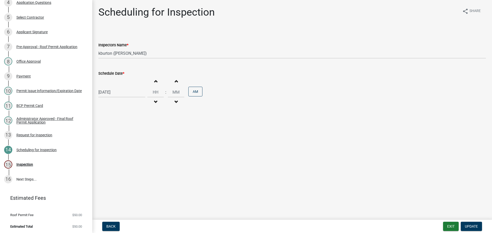
click at [113, 74] on label "Schedule Date *" at bounding box center [111, 74] width 26 height 4
click at [113, 87] on input "[DATE]" at bounding box center [121, 92] width 47 height 11
click at [130, 144] on div "23" at bounding box center [128, 144] width 8 height 8
click at [468, 225] on span "Update" at bounding box center [471, 227] width 13 height 4
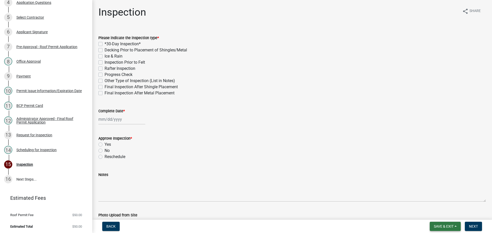
click at [448, 227] on span "Save & Exit" at bounding box center [444, 227] width 20 height 4
click at [443, 217] on button "Save & Exit" at bounding box center [440, 213] width 41 height 12
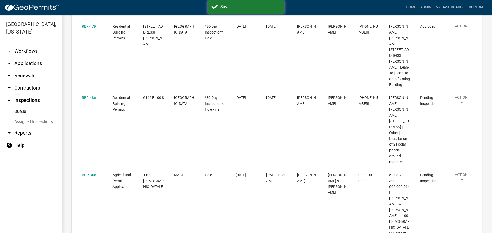
scroll to position [102, 0]
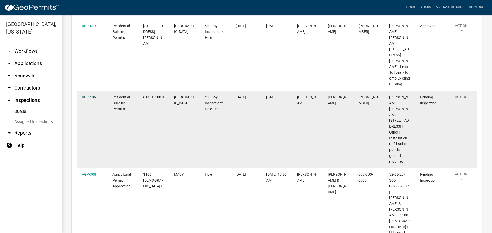
click at [90, 99] on link "RBP-486" at bounding box center [89, 97] width 14 height 4
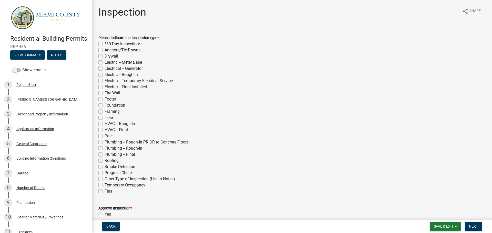
click at [105, 42] on label "*30-Day Inspection*" at bounding box center [123, 44] width 36 height 6
click at [105, 42] on input "*30-Day Inspection*" at bounding box center [106, 42] width 3 height 3
click at [105, 117] on label "Hole" at bounding box center [109, 118] width 8 height 6
click at [105, 117] on input "Hole" at bounding box center [106, 116] width 3 height 3
click at [105, 191] on label "Final" at bounding box center [109, 192] width 9 height 6
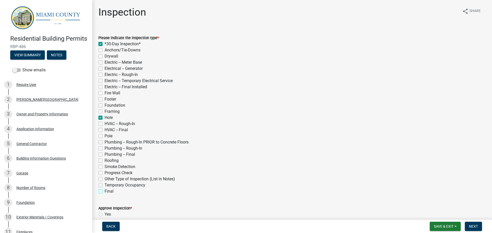
click at [105, 191] on input "Final" at bounding box center [106, 190] width 3 height 3
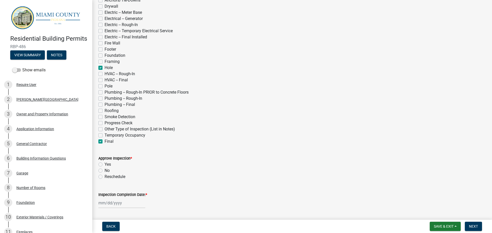
scroll to position [51, 0]
click at [105, 163] on label "Yes" at bounding box center [108, 163] width 6 height 6
click at [105, 163] on input "Yes" at bounding box center [106, 161] width 3 height 3
click at [116, 193] on label "Inspection Completion Date: *" at bounding box center [122, 194] width 49 height 4
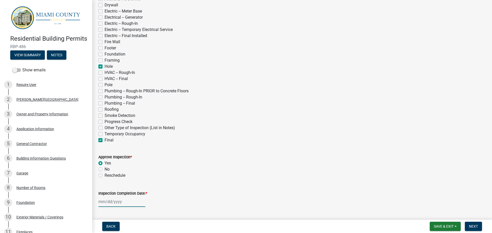
click at [116, 197] on input "Inspection Completion Date: *" at bounding box center [121, 202] width 47 height 11
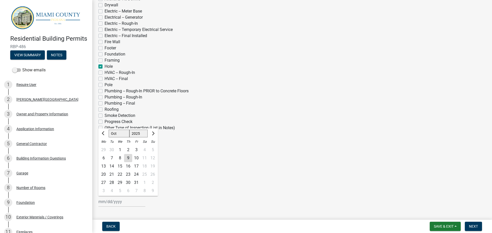
click at [129, 157] on div "9" at bounding box center [128, 158] width 8 height 8
click at [472, 223] on button "Next" at bounding box center [473, 226] width 17 height 9
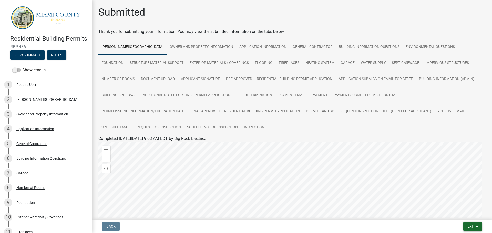
click at [468, 225] on span "Exit" at bounding box center [470, 227] width 7 height 4
click at [465, 213] on button "Save & Exit" at bounding box center [461, 213] width 41 height 12
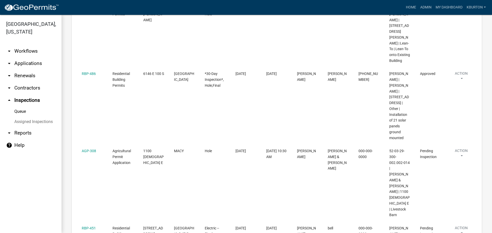
scroll to position [128, 0]
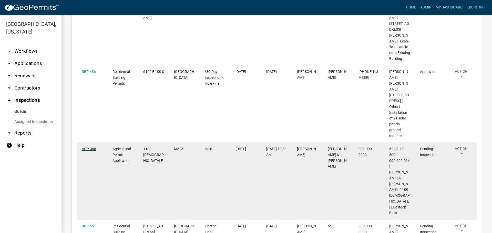
click at [88, 151] on link "AGP-308" at bounding box center [89, 149] width 14 height 4
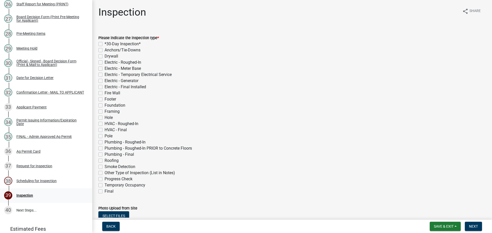
scroll to position [488, 0]
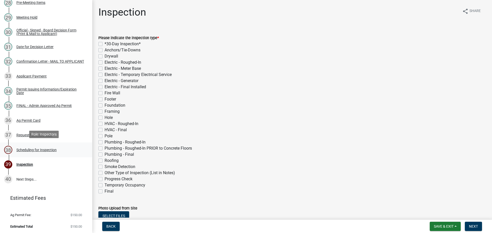
click at [39, 148] on div "Scheduling for Inspection" at bounding box center [36, 150] width 40 height 4
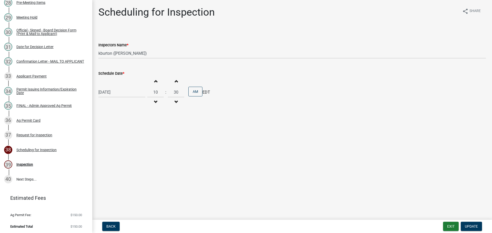
click at [110, 74] on label "Schedule Date *" at bounding box center [111, 74] width 26 height 4
click at [110, 87] on input "[DATE]" at bounding box center [121, 92] width 47 height 11
click at [111, 136] on div "14" at bounding box center [112, 136] width 8 height 8
click at [468, 227] on span "Update" at bounding box center [471, 227] width 13 height 4
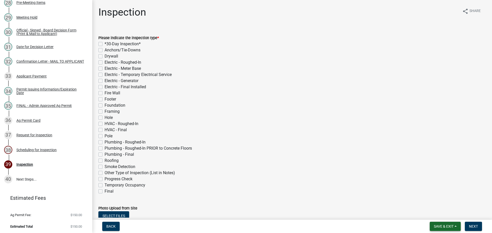
drag, startPoint x: 448, startPoint y: 227, endPoint x: 448, endPoint y: 223, distance: 3.6
click at [448, 227] on span "Save & Exit" at bounding box center [444, 227] width 20 height 4
click at [439, 209] on button "Save & Exit" at bounding box center [440, 213] width 41 height 12
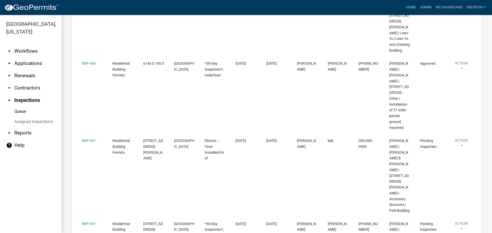
scroll to position [154, 0]
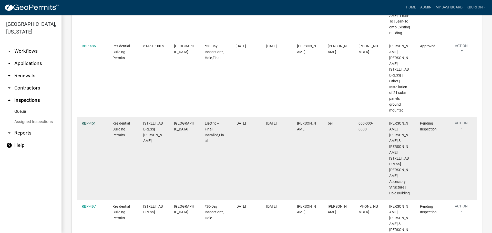
click at [85, 126] on link "RBP-451" at bounding box center [89, 123] width 14 height 4
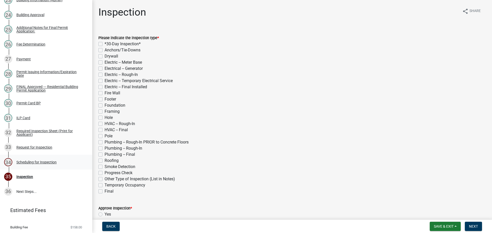
scroll to position [410, 0]
click at [38, 164] on div "Scheduling for Inspection" at bounding box center [36, 162] width 40 height 4
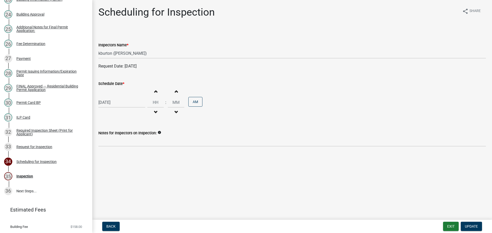
click at [112, 83] on label "Schedule Date *" at bounding box center [111, 84] width 26 height 4
click at [112, 97] on input "[DATE]" at bounding box center [121, 102] width 47 height 11
click at [114, 162] on div "28" at bounding box center [112, 163] width 8 height 8
click at [469, 222] on button "Update" at bounding box center [471, 226] width 21 height 9
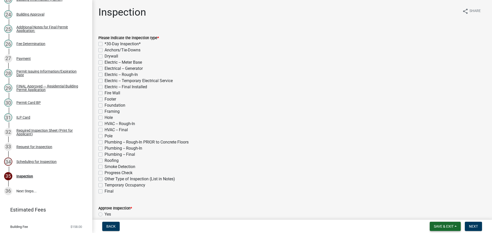
click at [452, 225] on span "Save & Exit" at bounding box center [444, 227] width 20 height 4
click at [441, 214] on button "Save & Exit" at bounding box center [440, 213] width 41 height 12
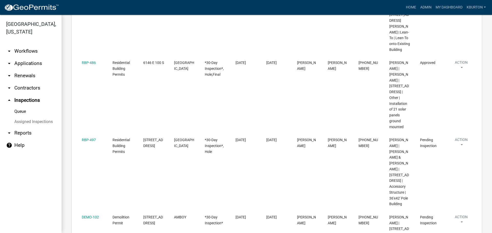
scroll to position [154, 0]
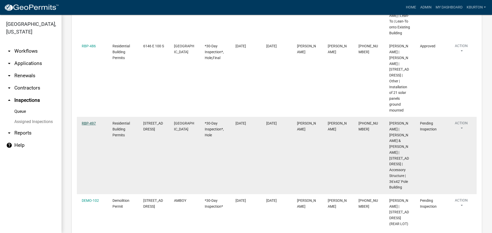
click at [89, 126] on link "RBP-497" at bounding box center [89, 123] width 14 height 4
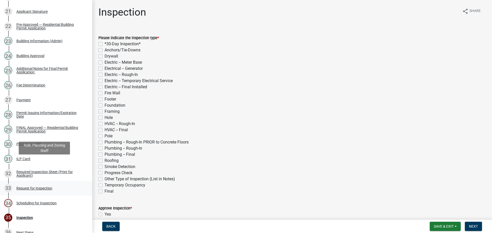
scroll to position [436, 0]
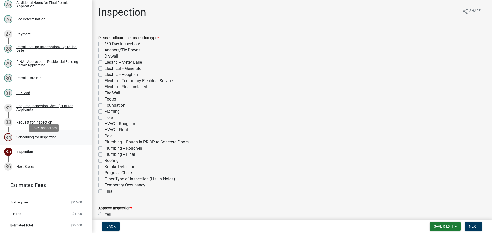
click at [49, 139] on div "Scheduling for Inspection" at bounding box center [36, 138] width 40 height 4
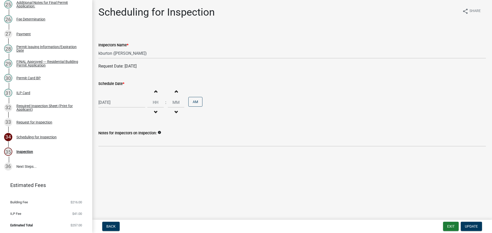
click at [113, 82] on label "Schedule Date *" at bounding box center [111, 84] width 26 height 4
click at [113, 97] on input "[DATE]" at bounding box center [121, 102] width 47 height 11
click at [118, 147] on div "15" at bounding box center [120, 146] width 8 height 8
click at [469, 224] on button "Update" at bounding box center [471, 226] width 21 height 9
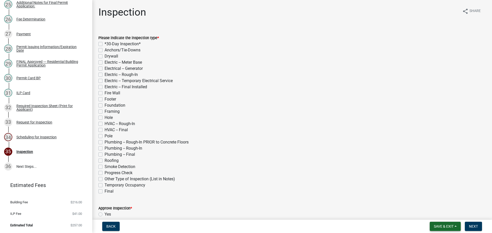
click at [443, 225] on span "Save & Exit" at bounding box center [444, 227] width 20 height 4
click at [441, 215] on button "Save & Exit" at bounding box center [440, 213] width 41 height 12
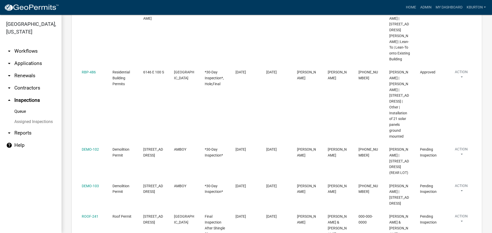
scroll to position [128, 0]
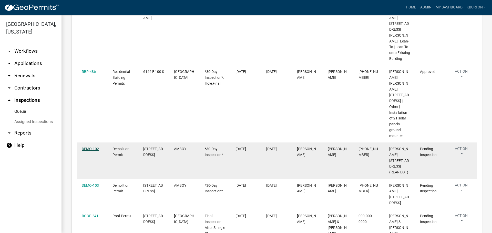
click at [97, 151] on link "DEMO-102" at bounding box center [90, 149] width 17 height 4
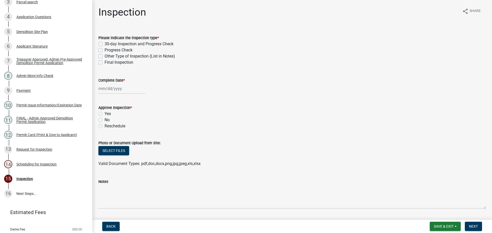
scroll to position [127, 0]
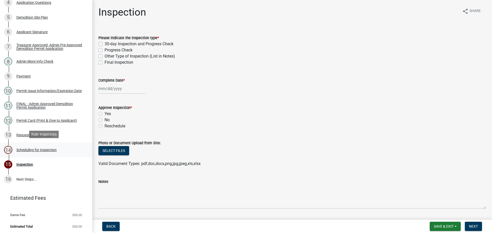
click at [48, 148] on div "Scheduling for Inspection" at bounding box center [36, 150] width 40 height 4
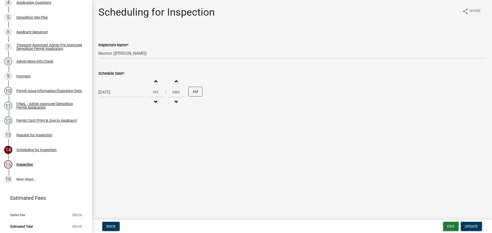
click at [114, 74] on label "Schedule Date *" at bounding box center [111, 74] width 26 height 4
click at [114, 87] on input "[DATE]" at bounding box center [121, 92] width 47 height 11
click at [128, 144] on div "23" at bounding box center [128, 144] width 8 height 8
click at [477, 225] on span "Update" at bounding box center [471, 227] width 13 height 4
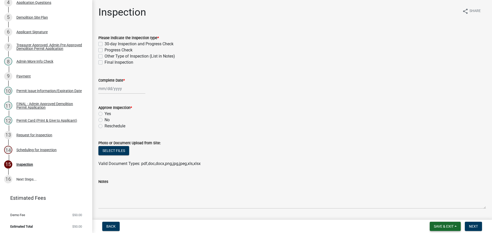
click at [446, 225] on span "Save & Exit" at bounding box center [444, 227] width 20 height 4
click at [440, 213] on button "Save & Exit" at bounding box center [440, 213] width 41 height 12
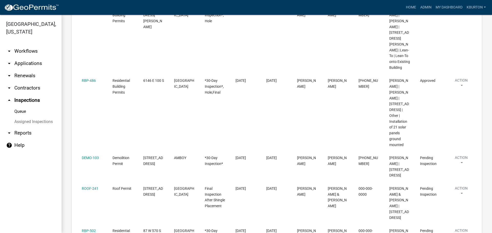
scroll to position [128, 0]
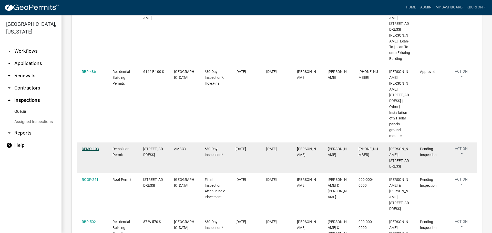
click at [90, 151] on link "DEMO-103" at bounding box center [90, 149] width 17 height 4
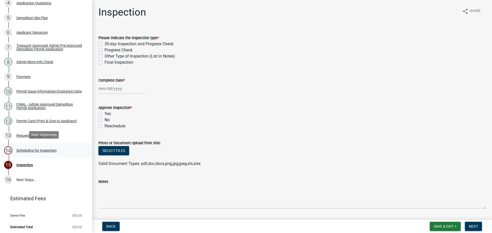
scroll to position [127, 0]
click at [49, 148] on div "Scheduling for Inspection" at bounding box center [36, 150] width 40 height 4
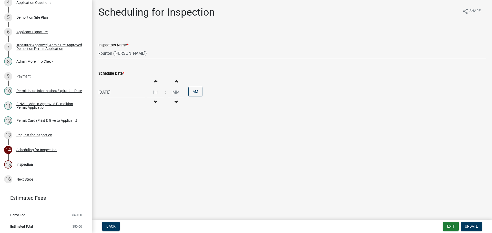
click at [114, 74] on label "Schedule Date *" at bounding box center [111, 74] width 26 height 4
click at [114, 87] on input "[DATE]" at bounding box center [121, 92] width 47 height 11
click at [129, 137] on div "16" at bounding box center [128, 136] width 8 height 8
click at [470, 225] on span "Update" at bounding box center [471, 227] width 13 height 4
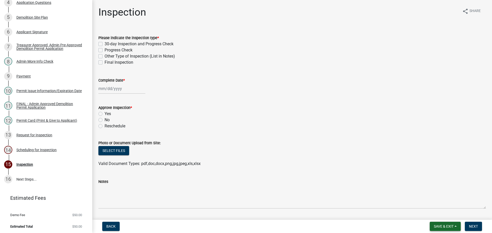
click at [450, 226] on span "Save & Exit" at bounding box center [444, 227] width 20 height 4
click at [442, 215] on button "Save & Exit" at bounding box center [440, 213] width 41 height 12
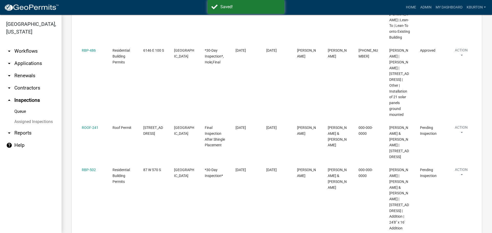
scroll to position [154, 0]
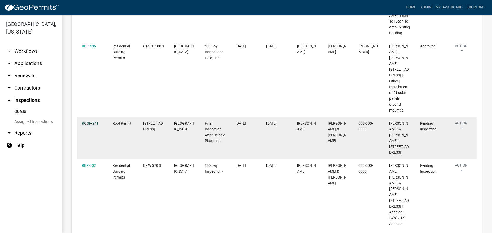
click at [87, 126] on link "ROOF-241" at bounding box center [90, 123] width 17 height 4
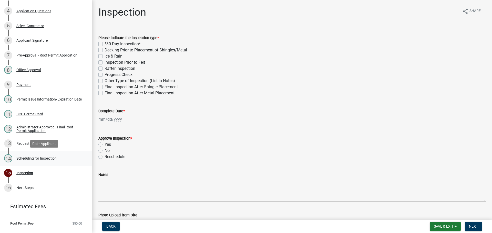
scroll to position [127, 0]
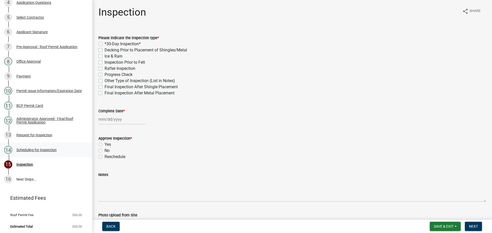
click at [37, 148] on div "Scheduling for Inspection" at bounding box center [36, 150] width 40 height 4
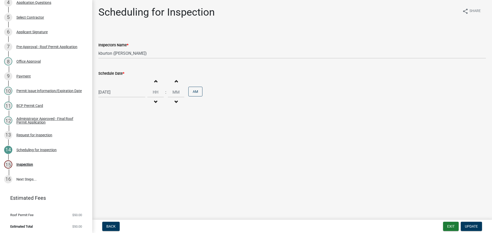
click at [114, 73] on label "Schedule Date *" at bounding box center [111, 74] width 26 height 4
click at [114, 87] on input "[DATE]" at bounding box center [121, 92] width 47 height 11
click at [113, 145] on div "21" at bounding box center [112, 144] width 8 height 8
click at [466, 226] on span "Update" at bounding box center [471, 227] width 13 height 4
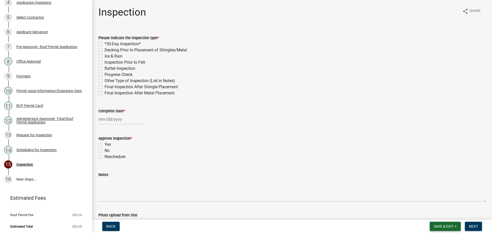
click at [449, 227] on span "Save & Exit" at bounding box center [444, 227] width 20 height 4
click at [442, 218] on button "Save & Exit" at bounding box center [440, 213] width 41 height 12
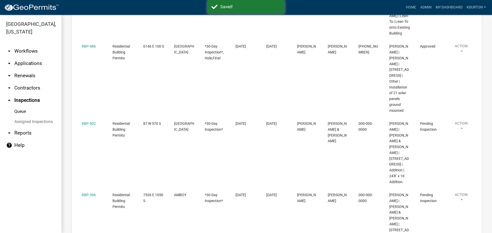
scroll to position [154, 0]
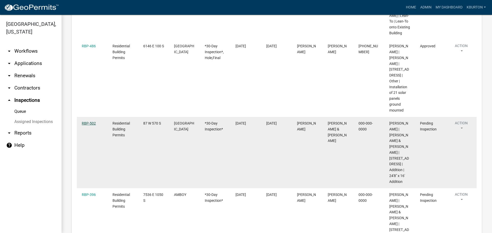
click at [91, 126] on link "RBP-502" at bounding box center [89, 123] width 14 height 4
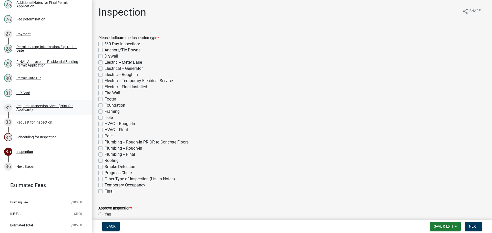
scroll to position [441, 0]
click at [50, 138] on div "Scheduling for Inspection" at bounding box center [36, 138] width 40 height 4
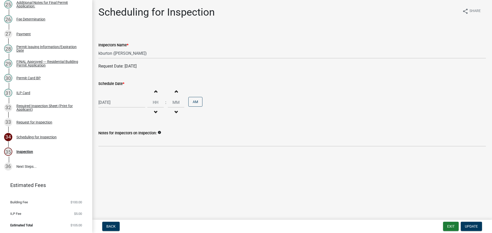
click at [113, 84] on label "Schedule Date *" at bounding box center [111, 84] width 26 height 4
click at [113, 97] on input "[DATE]" at bounding box center [121, 102] width 47 height 11
click at [120, 163] on div "29" at bounding box center [120, 163] width 8 height 8
click at [472, 227] on span "Update" at bounding box center [471, 227] width 13 height 4
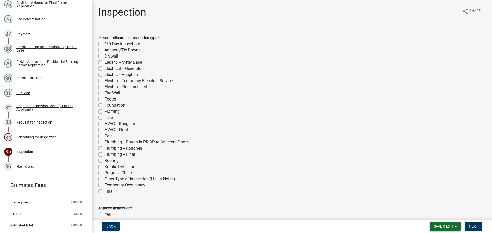
click at [437, 225] on span "Save & Exit" at bounding box center [444, 227] width 20 height 4
click at [436, 215] on button "Save & Exit" at bounding box center [440, 213] width 41 height 12
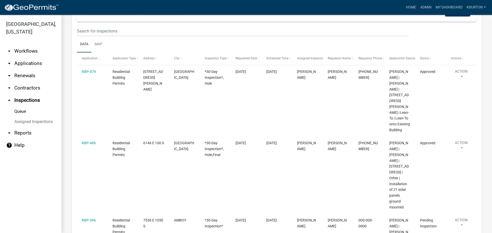
scroll to position [102, 0]
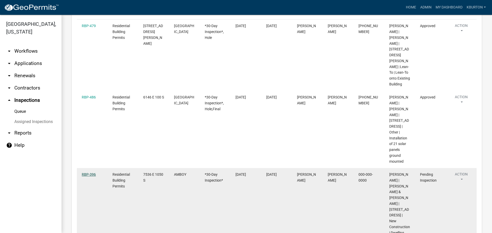
click at [89, 177] on link "RBP-396" at bounding box center [89, 175] width 14 height 4
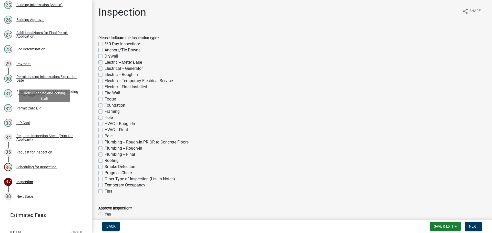
scroll to position [436, 0]
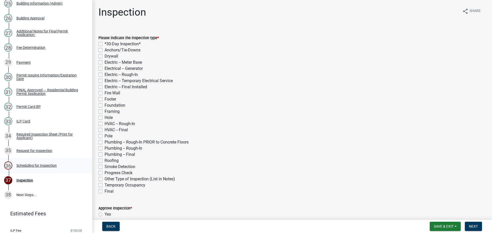
click at [36, 168] on div "Scheduling for Inspection" at bounding box center [36, 166] width 40 height 4
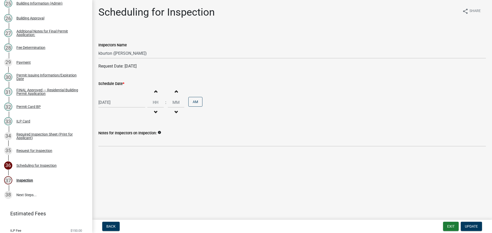
click at [115, 84] on label "Schedule Date *" at bounding box center [111, 84] width 26 height 4
click at [115, 97] on input "[DATE]" at bounding box center [121, 102] width 47 height 11
click at [119, 146] on div "15" at bounding box center [120, 146] width 8 height 8
click at [474, 225] on span "Update" at bounding box center [471, 227] width 13 height 4
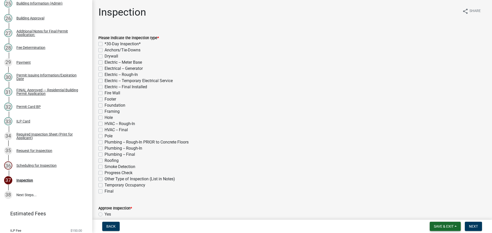
click at [450, 224] on button "Save & Exit" at bounding box center [445, 226] width 31 height 9
click at [440, 211] on button "Save & Exit" at bounding box center [440, 213] width 41 height 12
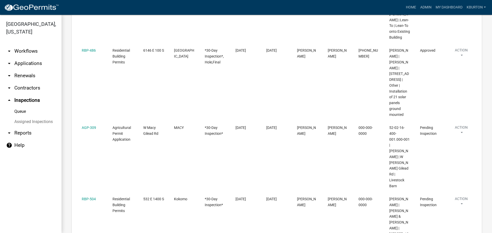
scroll to position [154, 0]
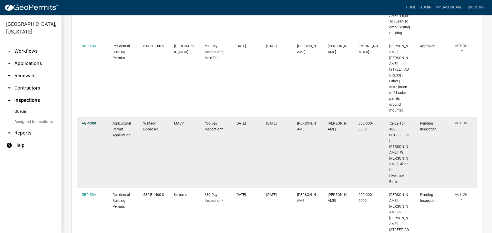
click at [93, 126] on link "AGP-309" at bounding box center [89, 123] width 14 height 4
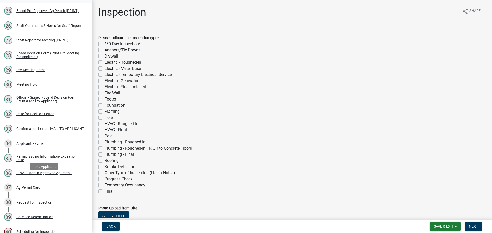
scroll to position [512, 0]
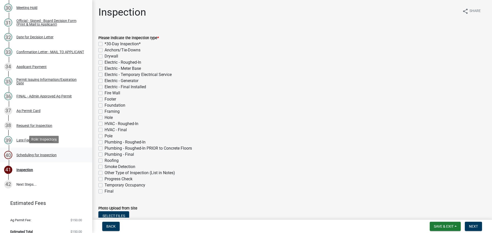
click at [46, 154] on div "Scheduling for Inspection" at bounding box center [36, 155] width 40 height 4
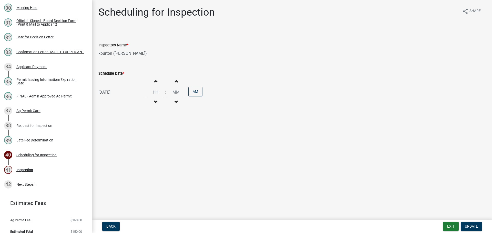
click at [116, 75] on label "Schedule Date *" at bounding box center [111, 74] width 26 height 4
click at [116, 87] on input "[DATE]" at bounding box center [121, 92] width 47 height 11
click at [112, 136] on div "14" at bounding box center [112, 136] width 8 height 8
click at [472, 225] on span "Update" at bounding box center [471, 227] width 13 height 4
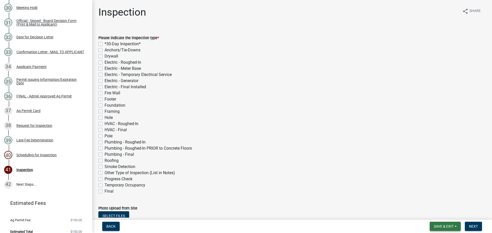
click at [452, 226] on span "Save & Exit" at bounding box center [444, 227] width 20 height 4
click at [445, 216] on button "Save & Exit" at bounding box center [440, 213] width 41 height 12
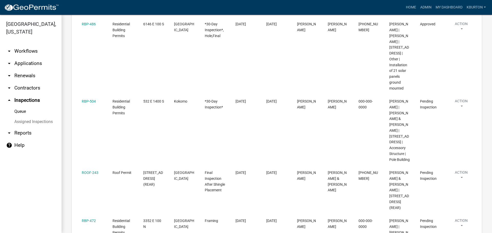
scroll to position [154, 0]
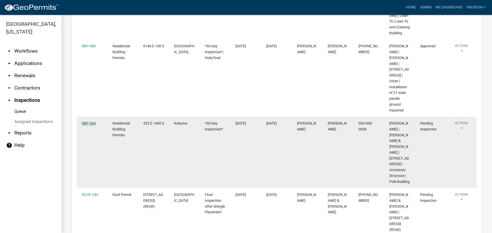
click at [92, 126] on link "RBP-504" at bounding box center [89, 123] width 14 height 4
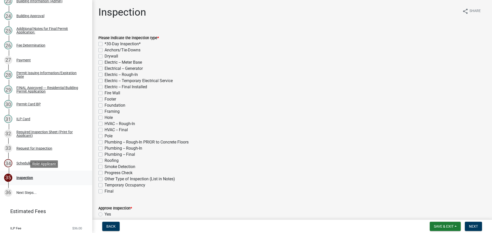
scroll to position [441, 0]
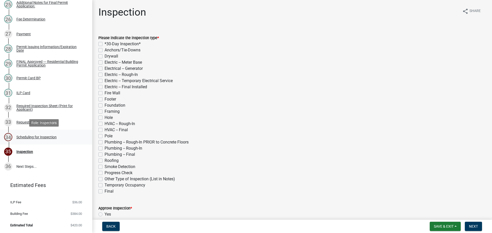
click at [41, 137] on div "Scheduling for Inspection" at bounding box center [36, 138] width 40 height 4
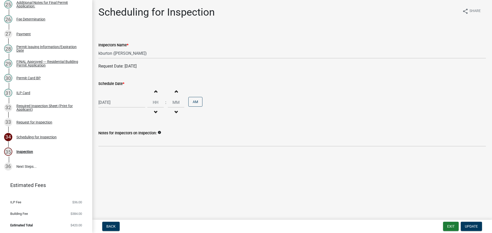
click at [110, 85] on label "Schedule Date *" at bounding box center [111, 84] width 26 height 4
click at [110, 97] on input "[DATE]" at bounding box center [121, 102] width 47 height 11
click at [121, 146] on div "15" at bounding box center [120, 146] width 8 height 8
click at [472, 228] on span "Update" at bounding box center [471, 227] width 13 height 4
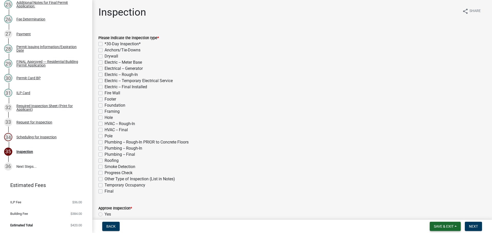
click at [449, 226] on span "Save & Exit" at bounding box center [444, 227] width 20 height 4
click at [448, 217] on button "Save & Exit" at bounding box center [440, 213] width 41 height 12
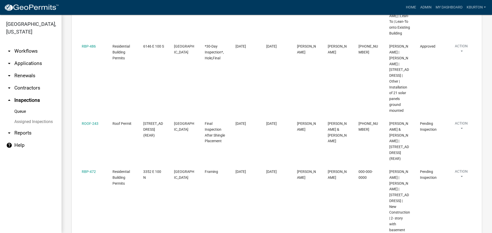
scroll to position [154, 0]
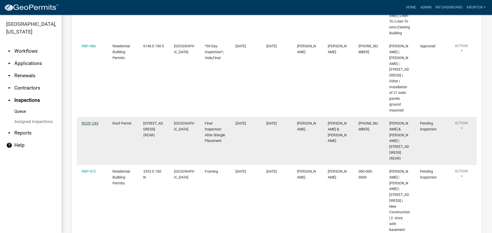
click at [92, 126] on link "ROOF-243" at bounding box center [90, 123] width 17 height 4
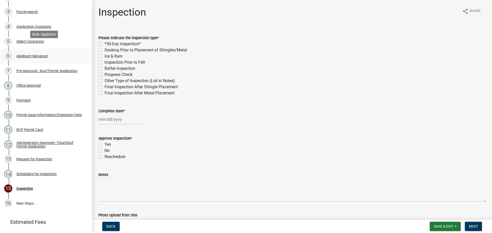
scroll to position [127, 0]
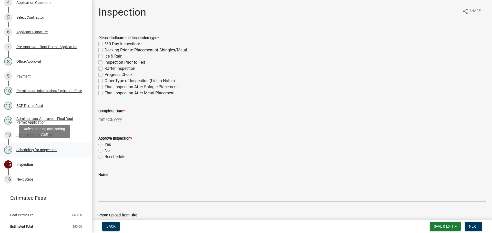
click at [41, 149] on div "Scheduling for Inspection" at bounding box center [36, 150] width 40 height 4
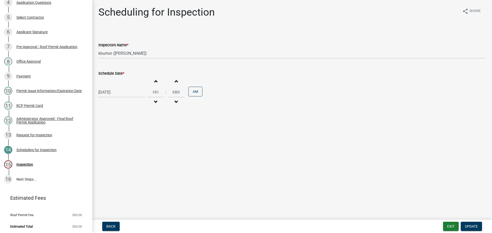
click at [108, 75] on label "Schedule Date *" at bounding box center [111, 74] width 26 height 4
click at [108, 87] on input "[DATE]" at bounding box center [121, 92] width 47 height 11
click at [122, 137] on div "15" at bounding box center [120, 136] width 8 height 8
click at [469, 224] on button "Update" at bounding box center [471, 226] width 21 height 9
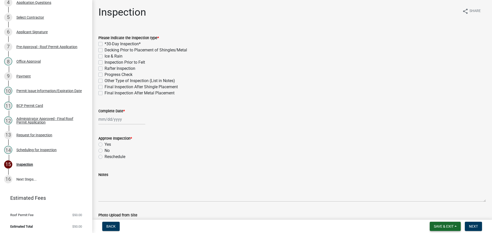
click at [445, 227] on span "Save & Exit" at bounding box center [444, 227] width 20 height 4
click at [445, 216] on button "Save & Exit" at bounding box center [440, 213] width 41 height 12
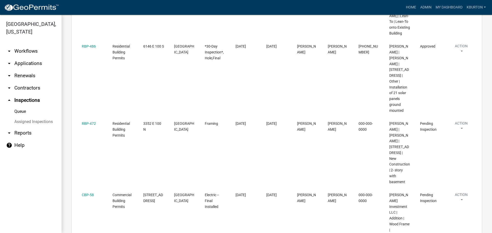
scroll to position [154, 0]
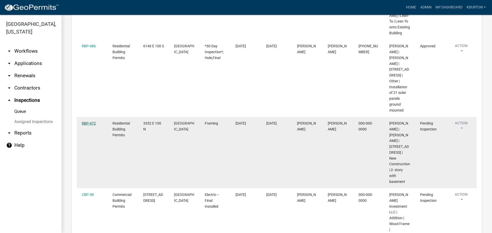
click at [94, 126] on link "RBP-472" at bounding box center [89, 123] width 14 height 4
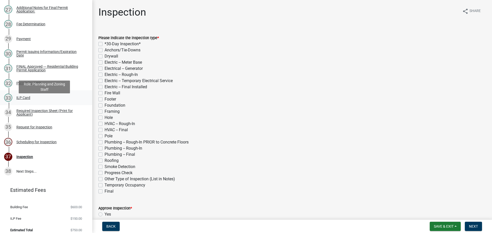
scroll to position [461, 0]
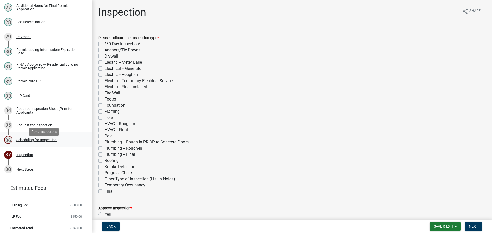
click at [34, 142] on div "Scheduling for Inspection" at bounding box center [36, 140] width 40 height 4
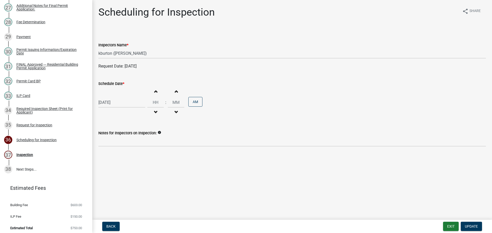
click at [112, 82] on label "Schedule Date *" at bounding box center [111, 84] width 26 height 4
click at [112, 97] on input "[DATE]" at bounding box center [121, 102] width 47 height 11
click at [111, 155] on div "21" at bounding box center [112, 154] width 8 height 8
click at [469, 223] on button "Update" at bounding box center [471, 226] width 21 height 9
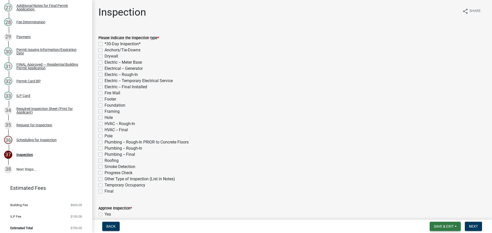
click at [450, 226] on span "Save & Exit" at bounding box center [444, 227] width 20 height 4
click at [447, 216] on button "Save & Exit" at bounding box center [440, 213] width 41 height 12
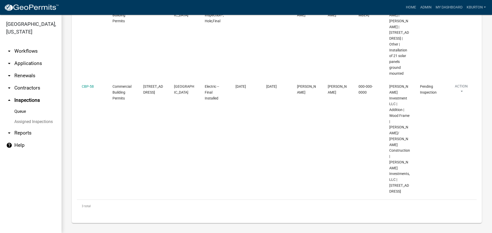
scroll to position [146, 0]
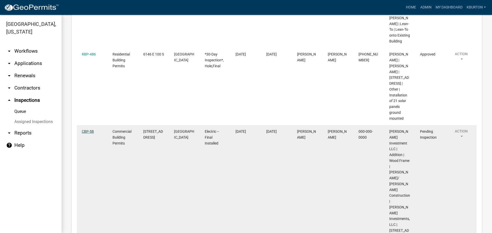
click at [91, 134] on link "CBP-58" at bounding box center [88, 132] width 12 height 4
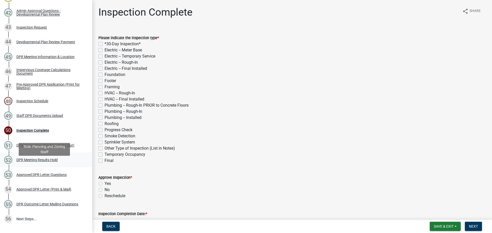
scroll to position [692, 0]
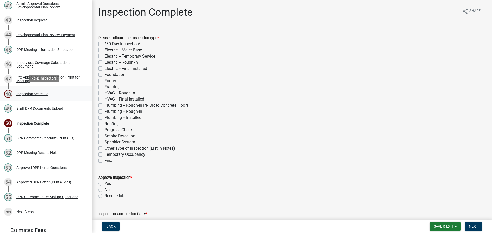
click at [43, 92] on div "Inspection Schedule" at bounding box center [32, 94] width 32 height 4
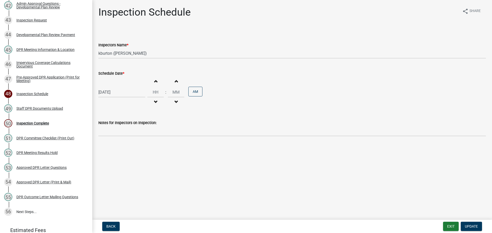
click at [111, 73] on label "Schedule Date *" at bounding box center [111, 74] width 26 height 4
click at [111, 87] on input "[DATE]" at bounding box center [121, 92] width 47 height 11
click at [111, 137] on div "14" at bounding box center [112, 136] width 8 height 8
click at [468, 225] on span "Update" at bounding box center [471, 227] width 13 height 4
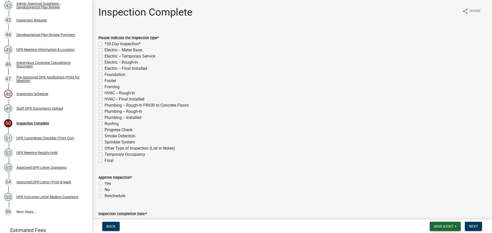
click at [449, 227] on span "Save & Exit" at bounding box center [444, 227] width 20 height 4
click at [444, 217] on button "Save & Exit" at bounding box center [440, 213] width 41 height 12
